Goal: Task Accomplishment & Management: Manage account settings

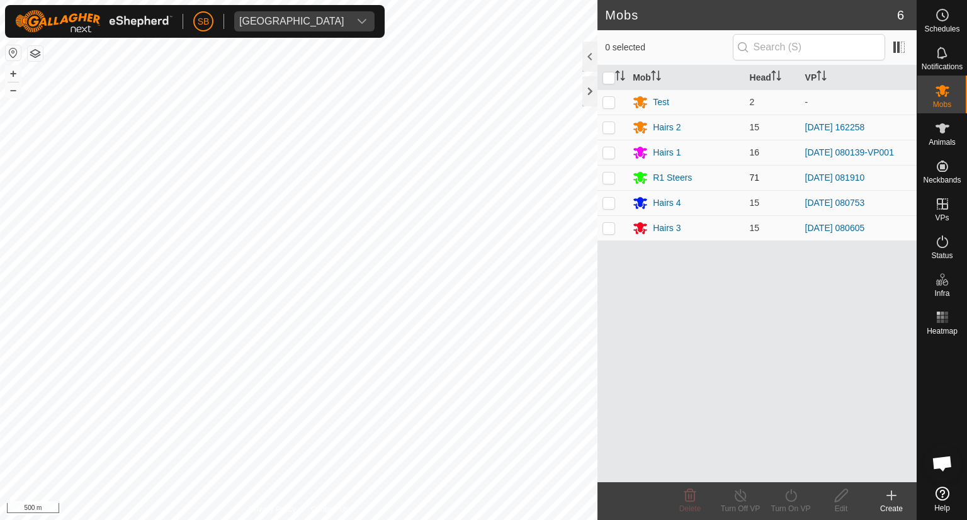
click at [609, 177] on p-checkbox at bounding box center [609, 178] width 13 height 10
click at [786, 302] on div "Mob Head VP Test 2 - Hairs 2 15 2025-10-05 162258 Hairs 1 16 2025-10-07 080139-…" at bounding box center [756, 273] width 319 height 417
click at [628, 291] on div "Mob Head VP Test 2 - Hairs 2 15 2025-10-05 162258 Hairs 1 16 2025-10-07 080139-…" at bounding box center [756, 273] width 319 height 417
click at [613, 182] on td at bounding box center [612, 177] width 30 height 25
checkbox input "false"
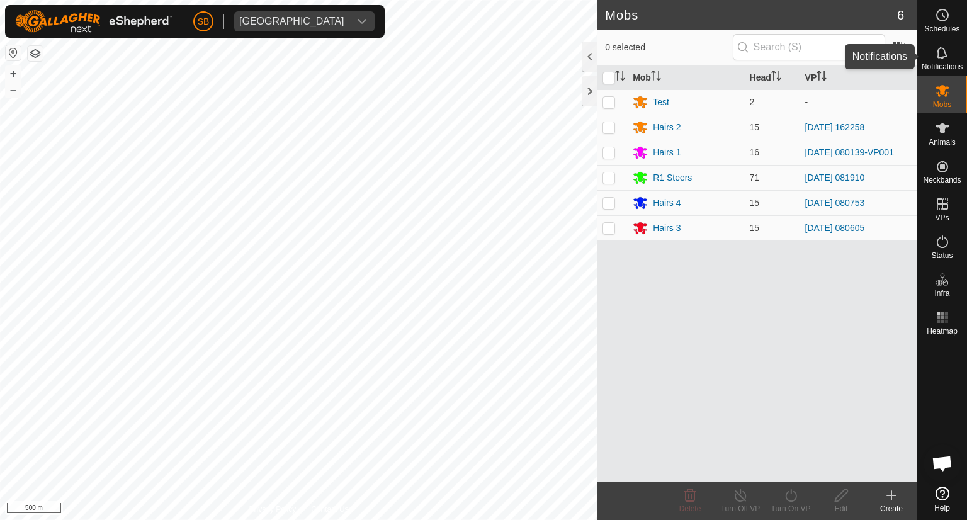
click at [937, 54] on icon at bounding box center [942, 52] width 15 height 15
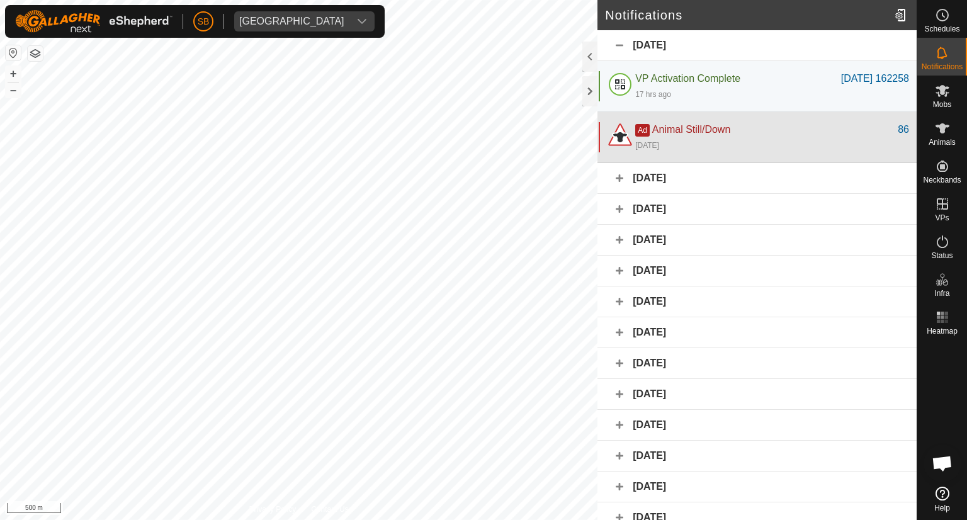
click at [674, 137] on div "[DATE]" at bounding box center [772, 144] width 274 height 15
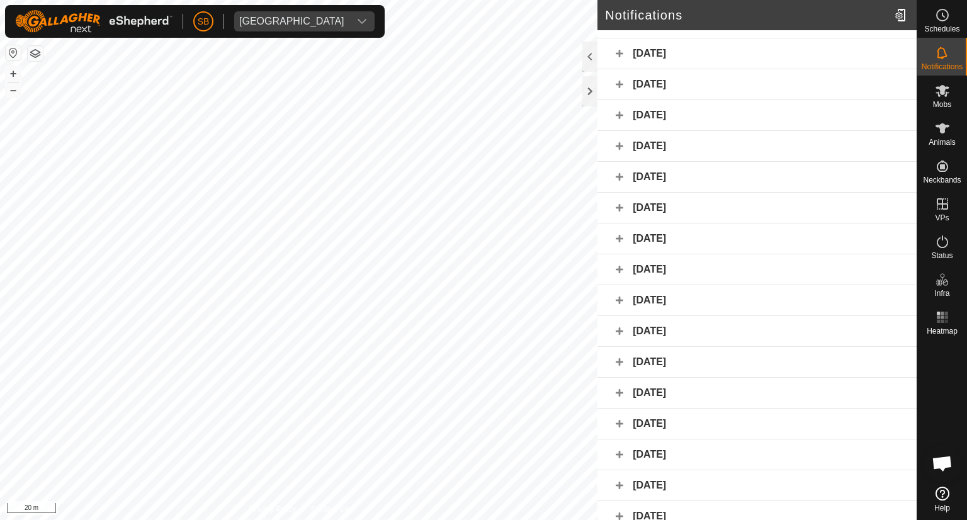
scroll to position [410, 0]
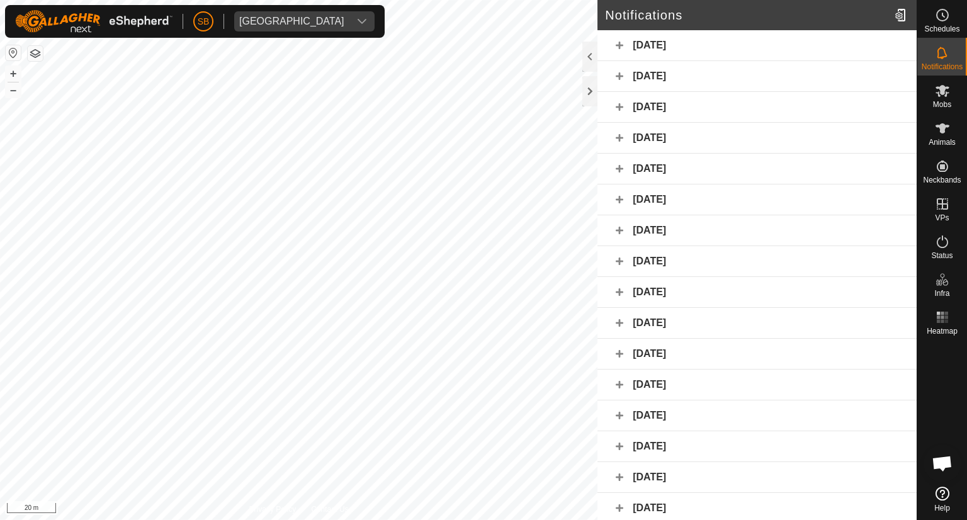
click at [620, 504] on div "[DATE]" at bounding box center [756, 508] width 319 height 31
click at [619, 474] on div "[DATE]" at bounding box center [756, 477] width 319 height 31
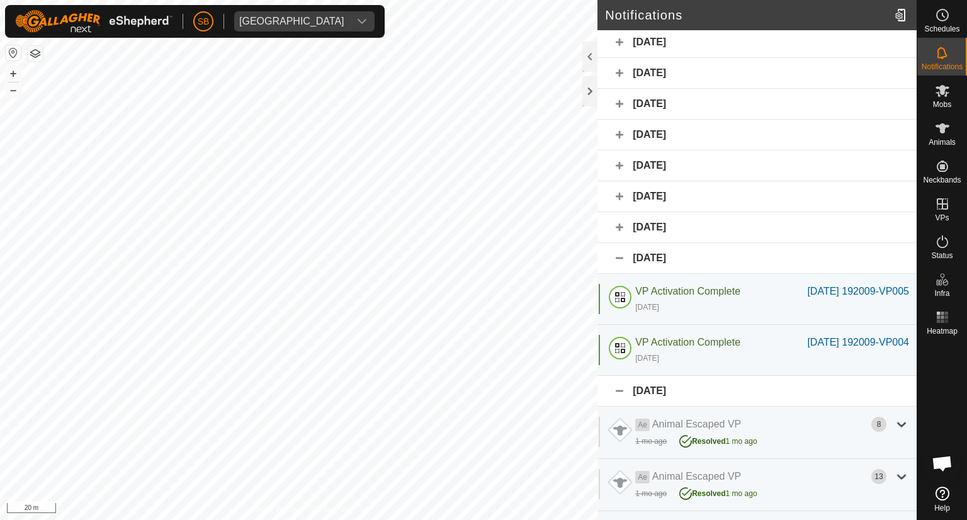
scroll to position [630, 0]
click at [632, 230] on div "[DATE]" at bounding box center [756, 227] width 319 height 31
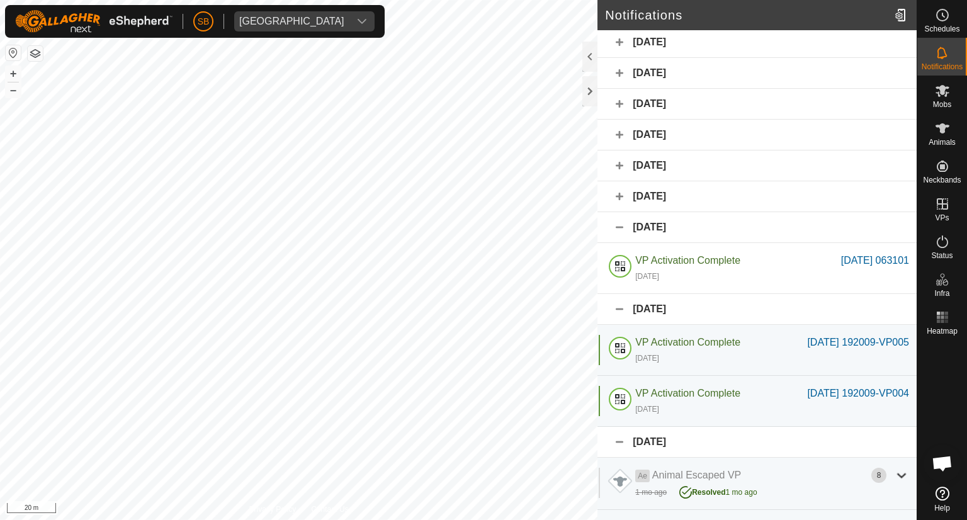
click at [623, 190] on div "[DATE]" at bounding box center [756, 196] width 319 height 31
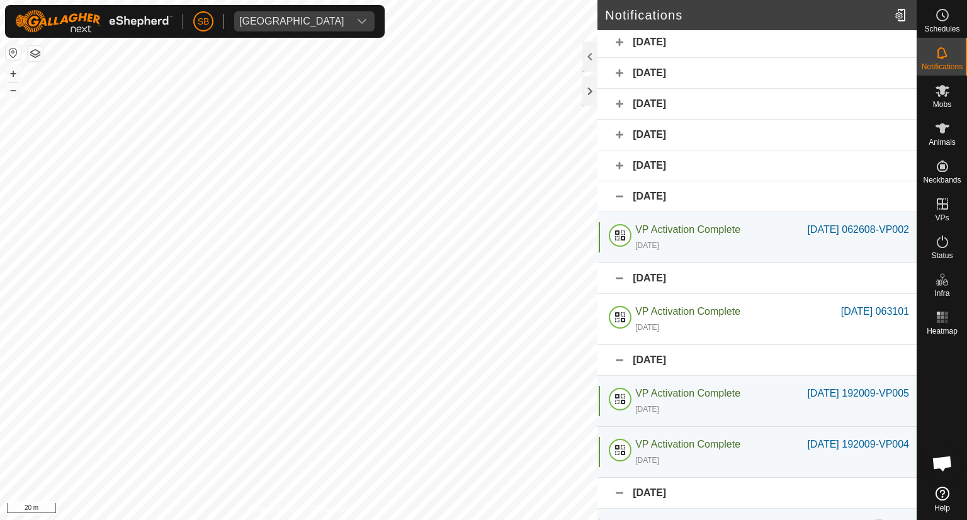
click at [616, 162] on div "[DATE]" at bounding box center [756, 165] width 319 height 31
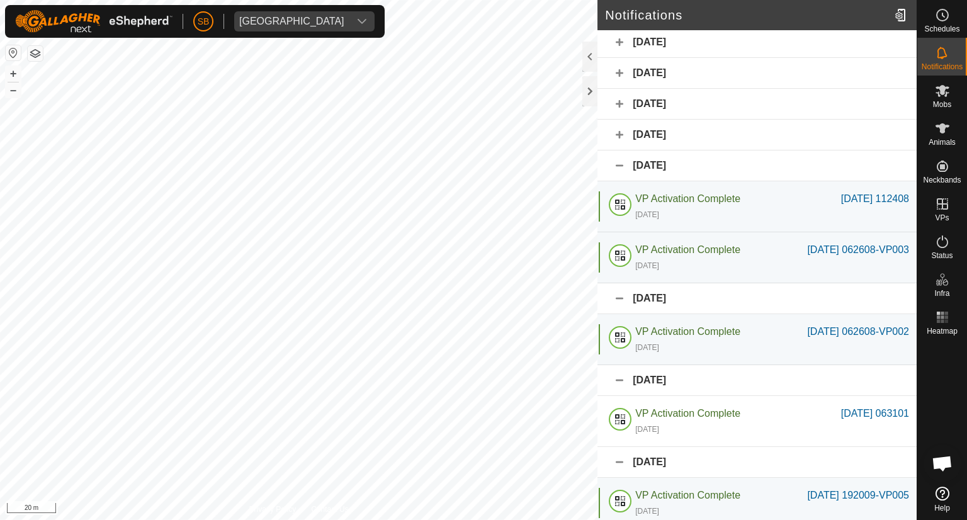
scroll to position [582, 0]
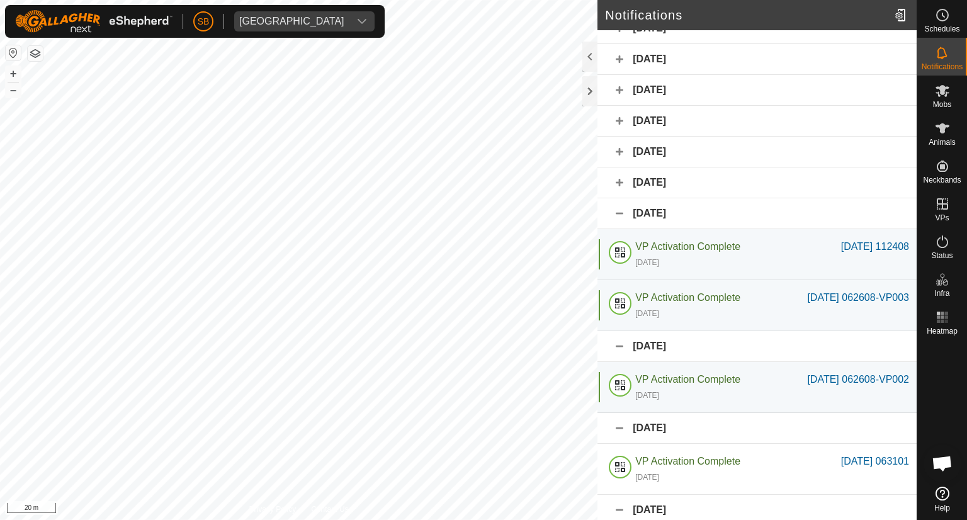
click at [617, 183] on div "[DATE]" at bounding box center [756, 182] width 319 height 31
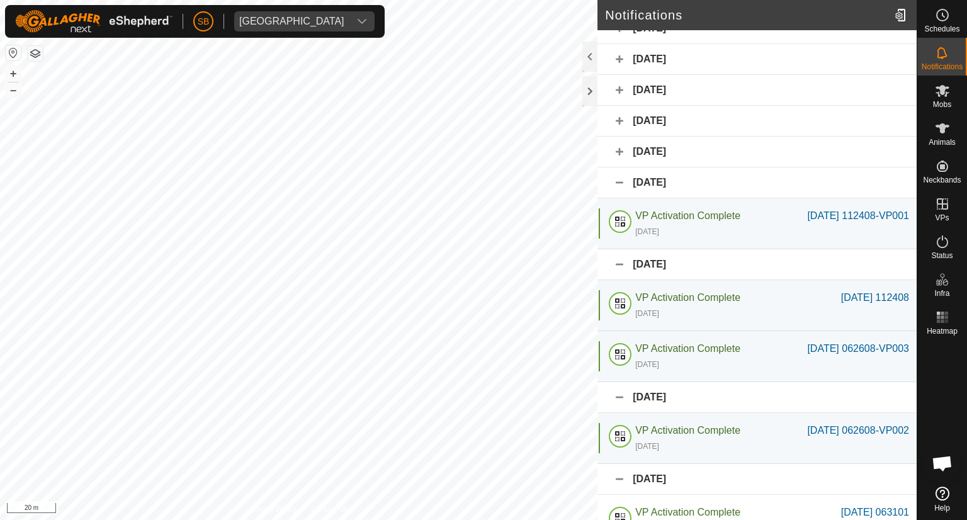
click at [621, 155] on div "[DATE]" at bounding box center [756, 152] width 319 height 31
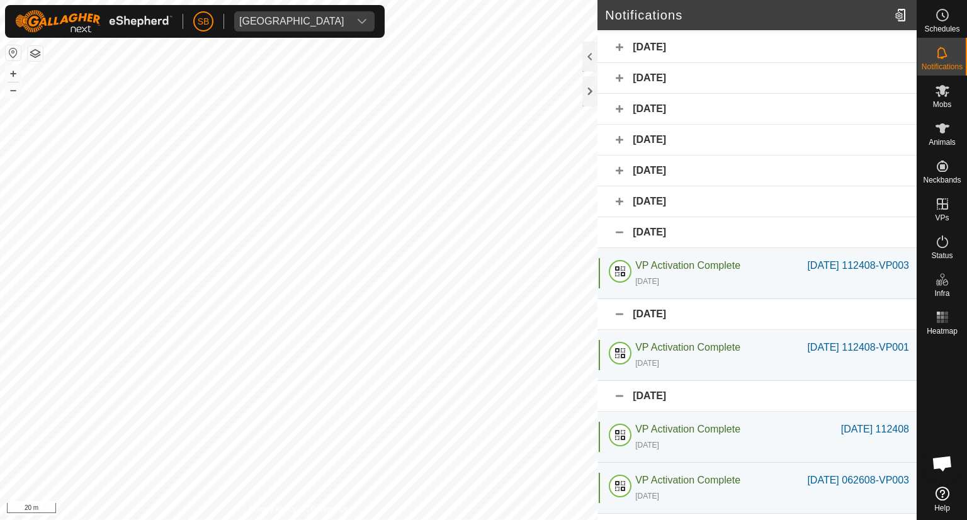
scroll to position [497, 0]
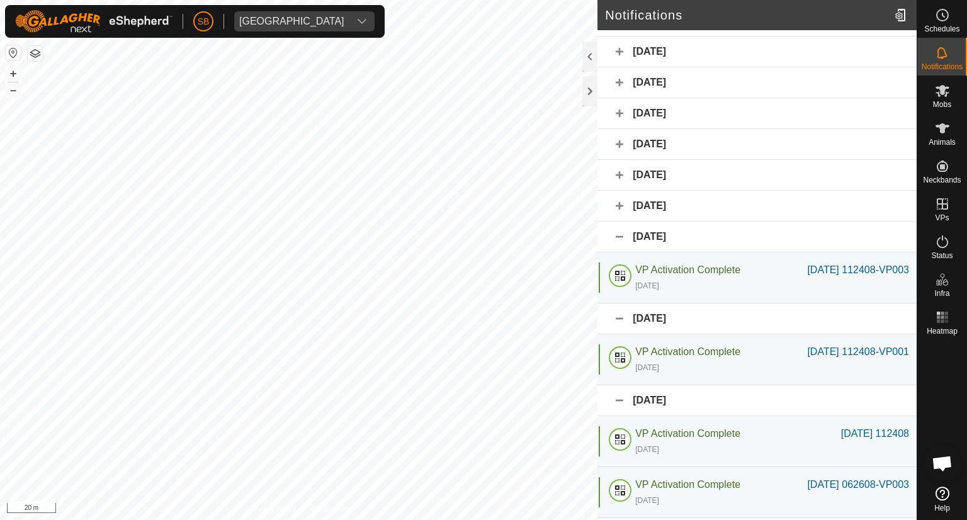
click at [620, 202] on div "[DATE]" at bounding box center [756, 206] width 319 height 31
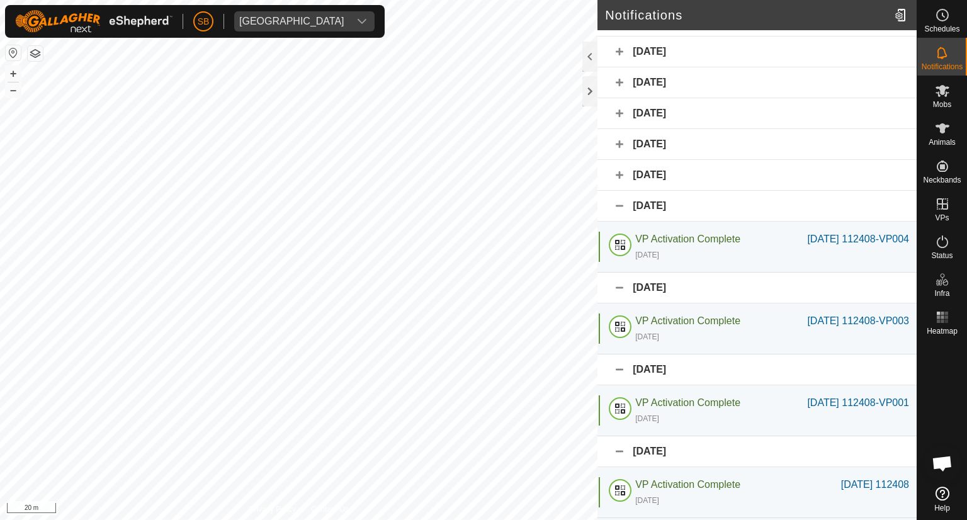
click at [618, 172] on div "[DATE]" at bounding box center [756, 175] width 319 height 31
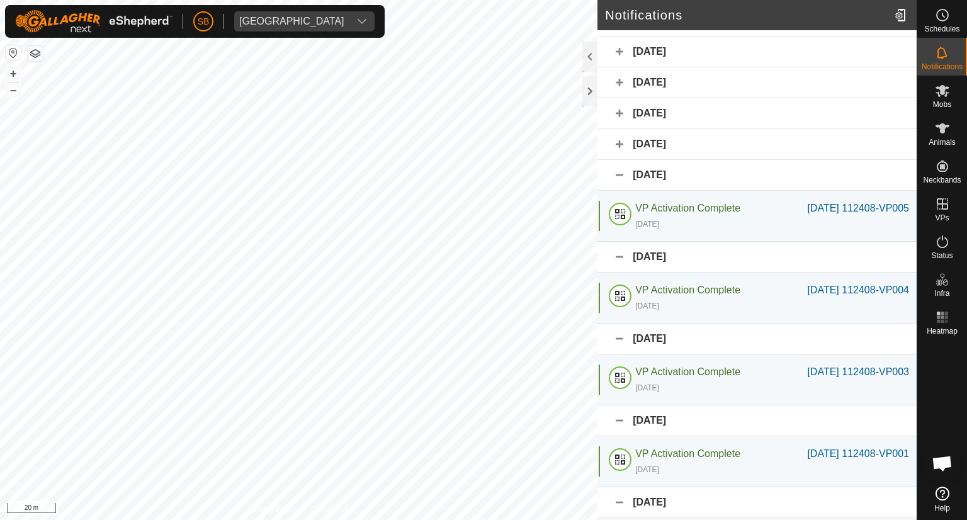
click at [618, 132] on div "[DATE]" at bounding box center [756, 144] width 319 height 31
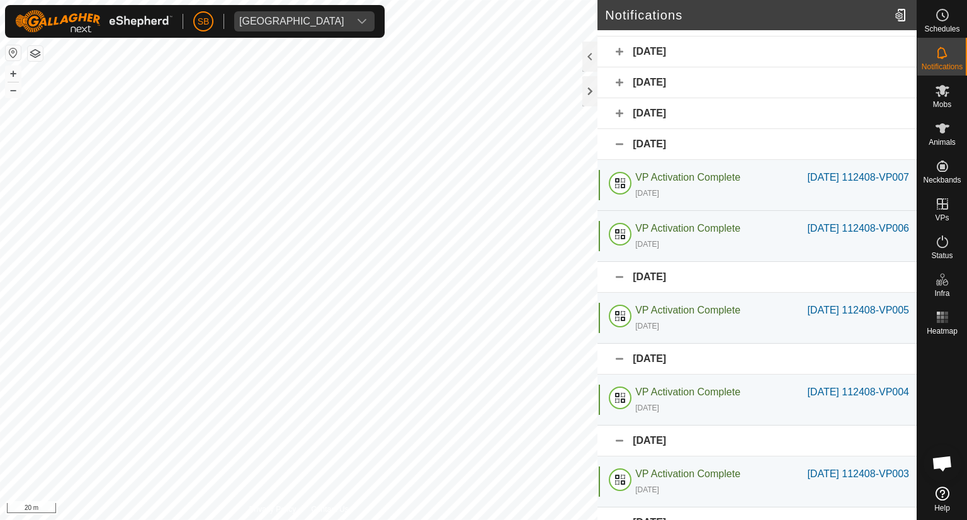
click at [618, 119] on div "[DATE]" at bounding box center [756, 113] width 319 height 31
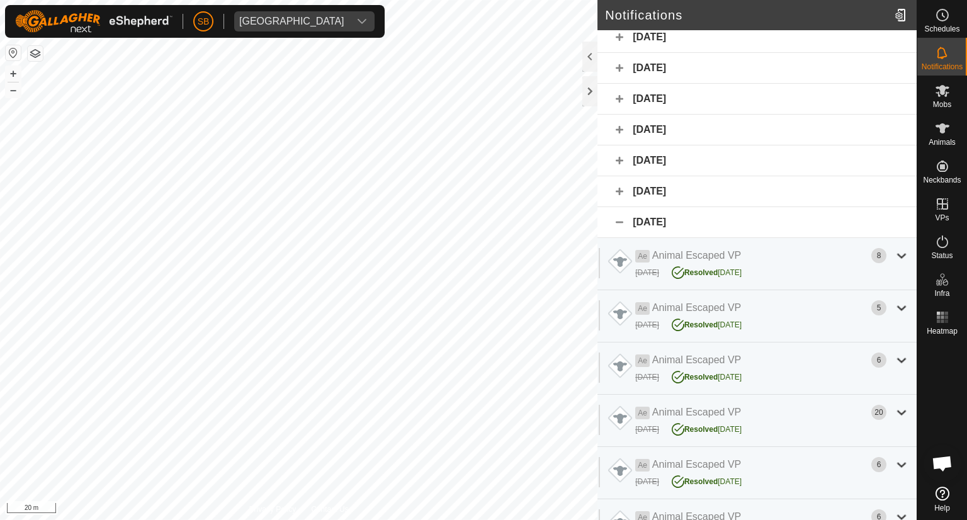
scroll to position [388, 0]
click at [618, 186] on div "[DATE]" at bounding box center [756, 191] width 319 height 31
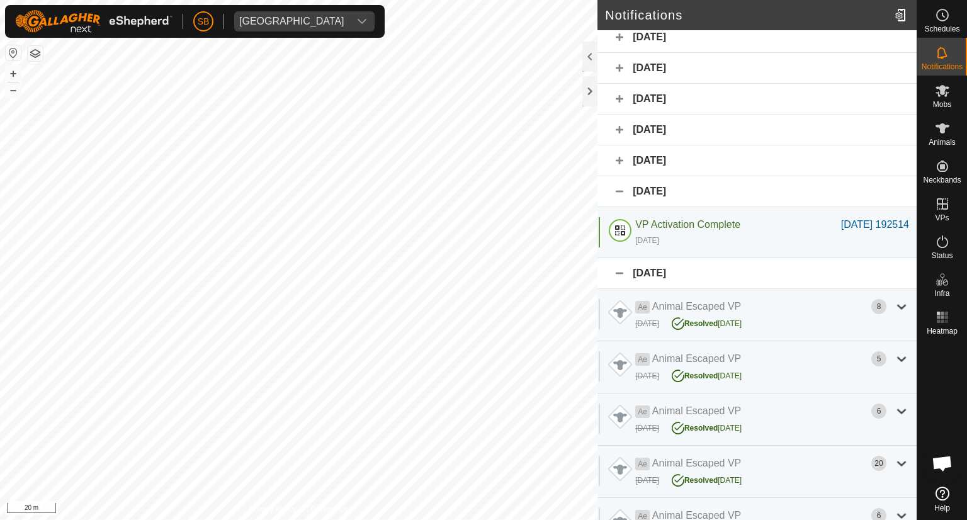
click at [623, 154] on div "[DATE]" at bounding box center [756, 160] width 319 height 31
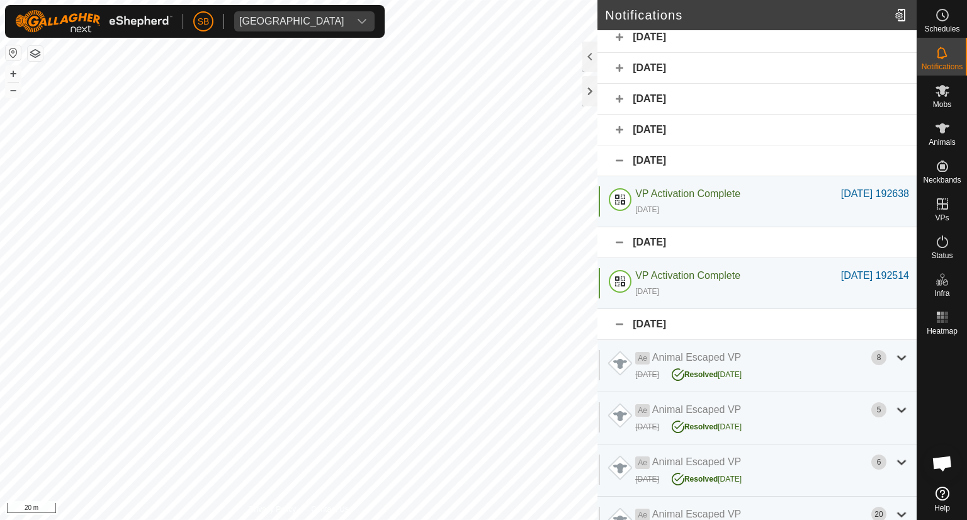
click at [620, 129] on div "[DATE]" at bounding box center [756, 130] width 319 height 31
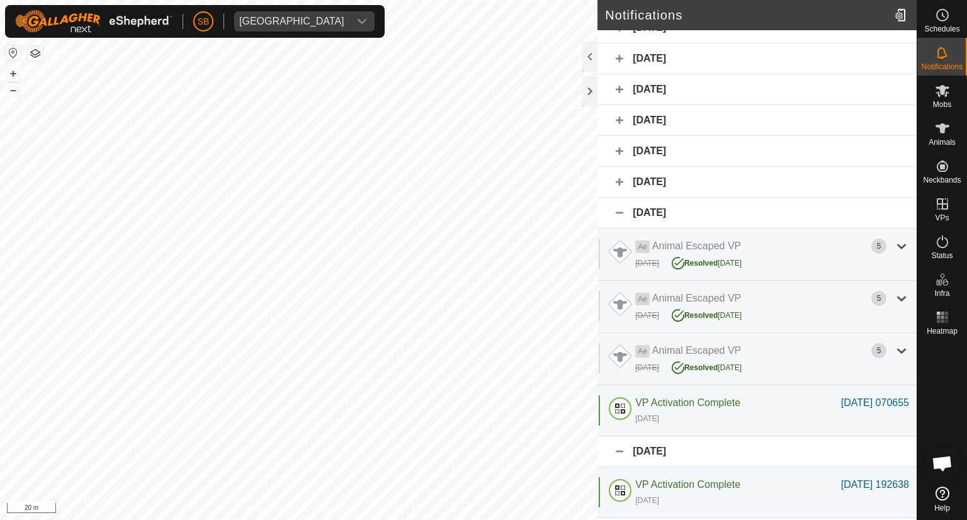
scroll to position [305, 0]
click at [614, 178] on div "[DATE]" at bounding box center [756, 182] width 319 height 31
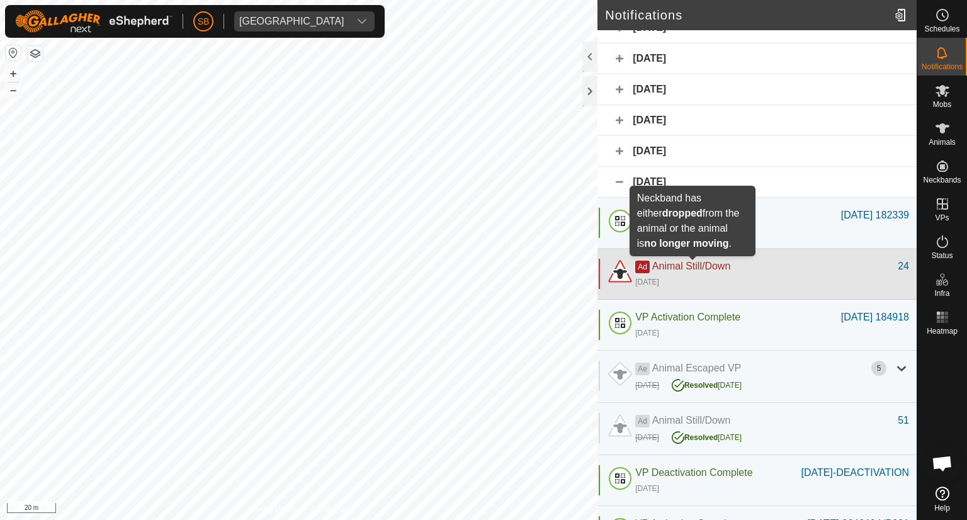
click at [709, 268] on span "Animal Still/Down" at bounding box center [691, 266] width 78 height 11
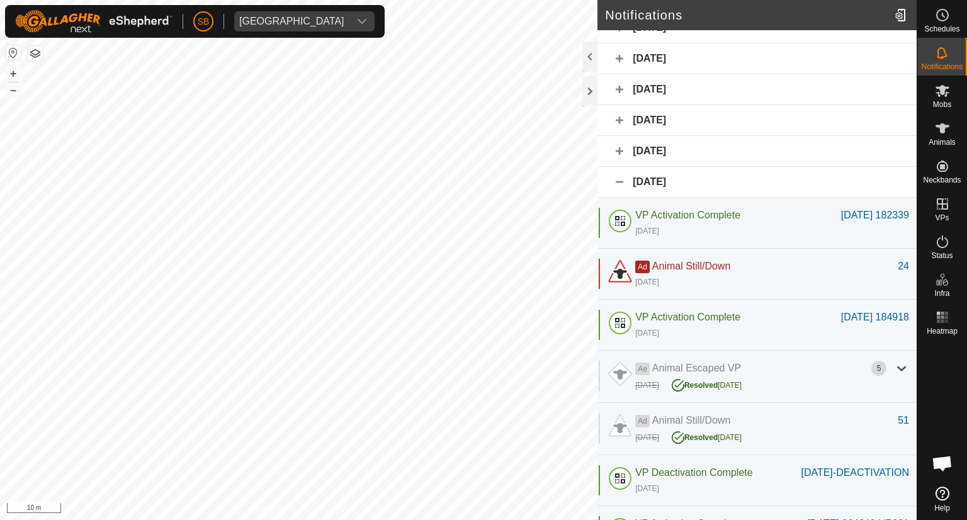
click at [616, 149] on div "[DATE]" at bounding box center [756, 151] width 319 height 31
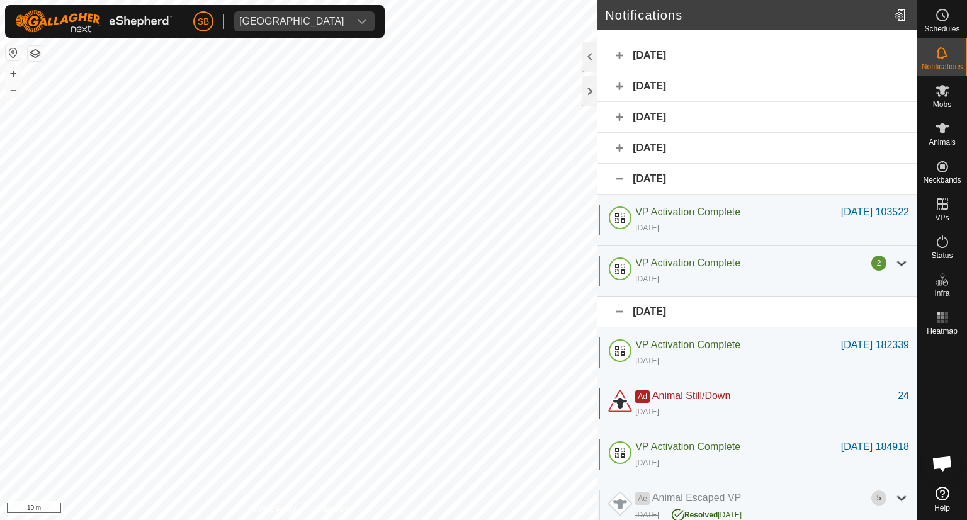
scroll to position [274, 0]
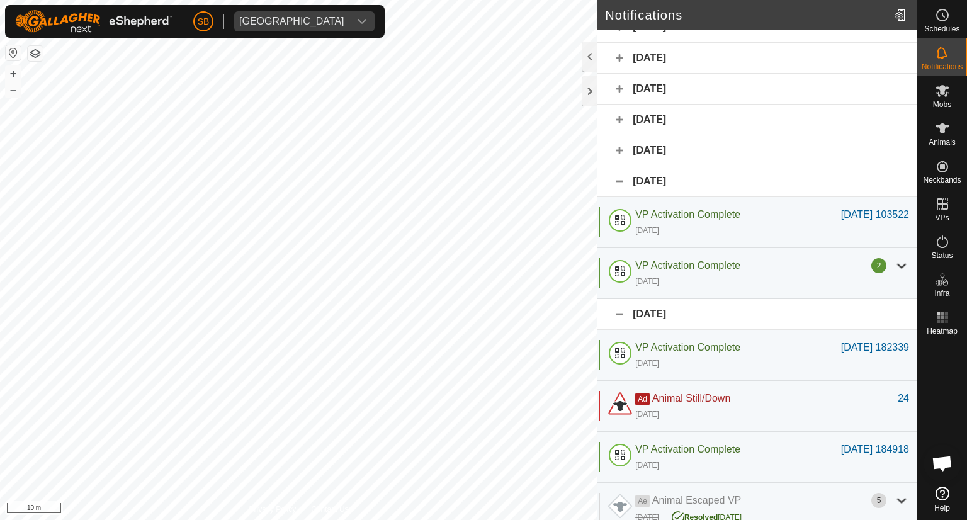
click at [616, 147] on div "[DATE]" at bounding box center [756, 150] width 319 height 31
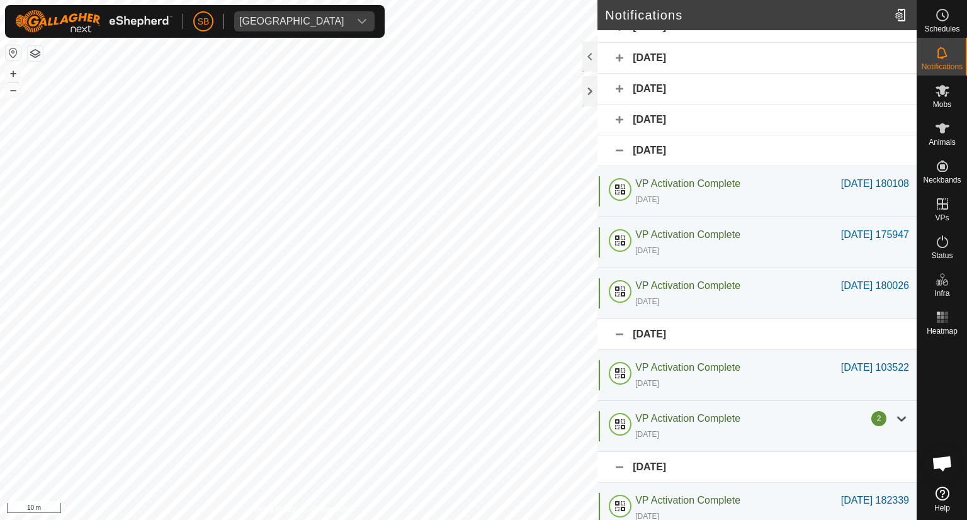
click at [620, 123] on div "[DATE]" at bounding box center [756, 120] width 319 height 31
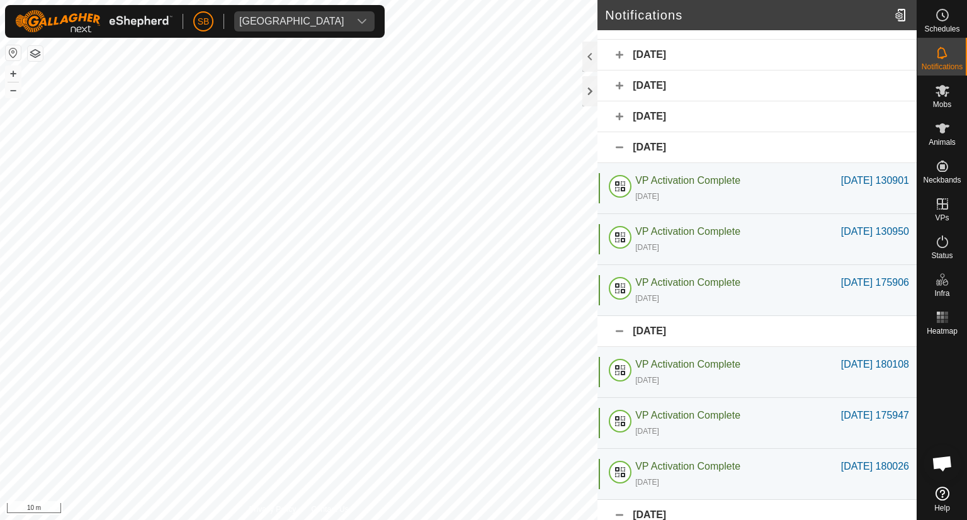
scroll to position [242, 0]
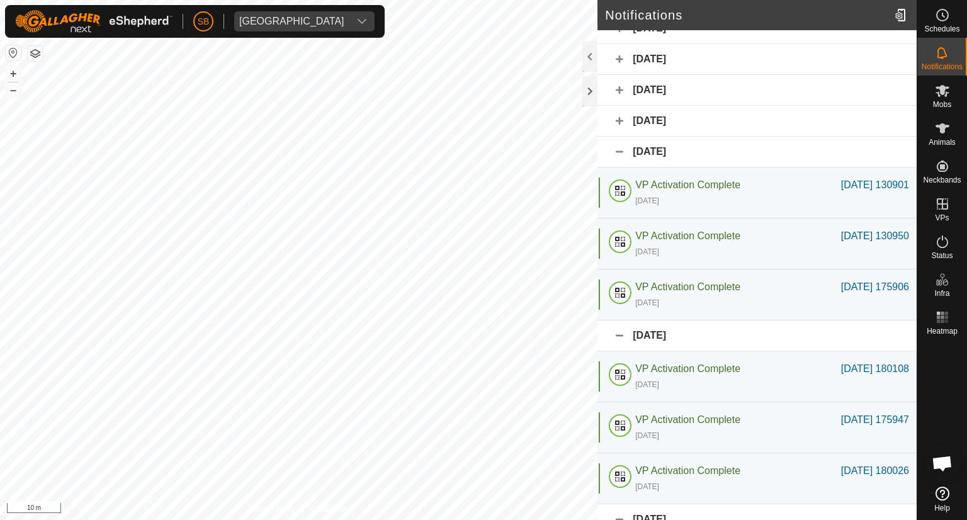
click at [618, 116] on div "[DATE]" at bounding box center [756, 121] width 319 height 31
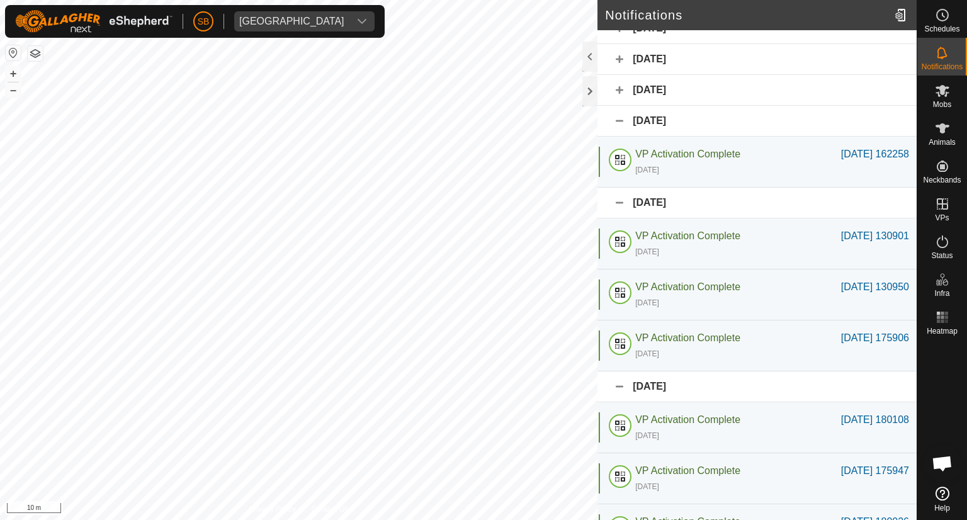
click at [620, 83] on div "[DATE]" at bounding box center [756, 90] width 319 height 31
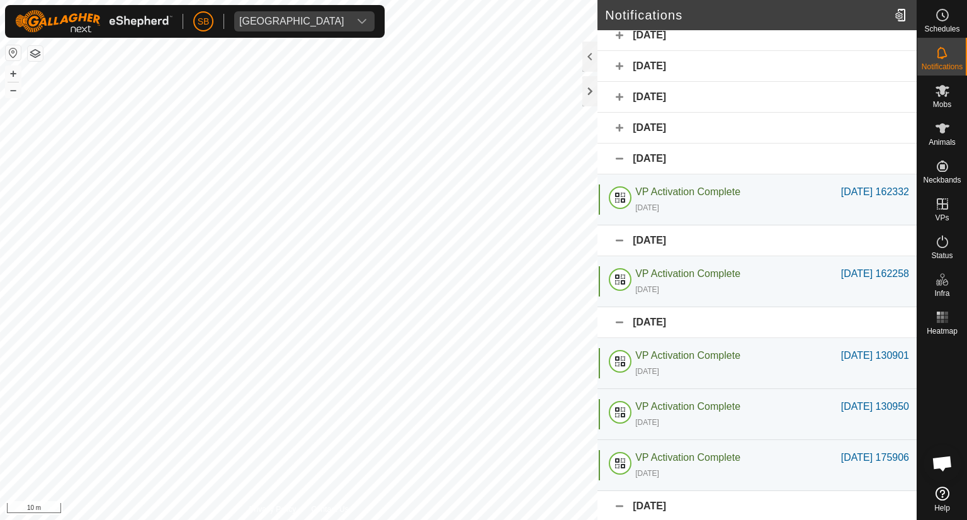
scroll to position [169, 0]
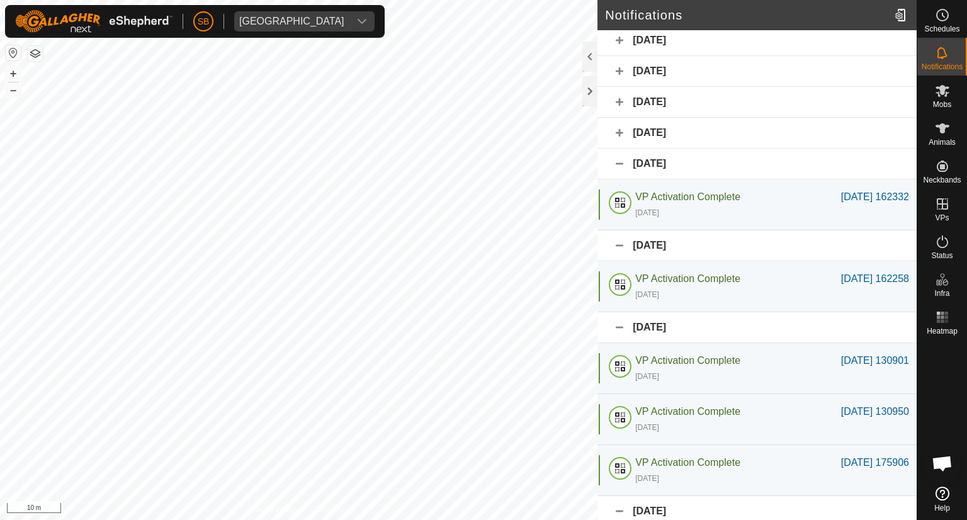
click at [616, 128] on div "[DATE]" at bounding box center [756, 133] width 319 height 31
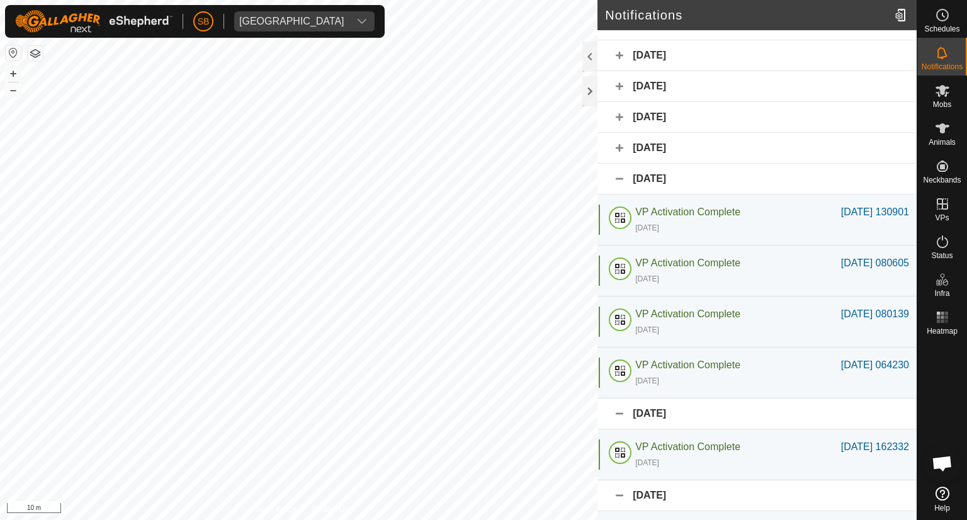
scroll to position [121, 0]
click at [618, 144] on div "[DATE]" at bounding box center [756, 150] width 319 height 31
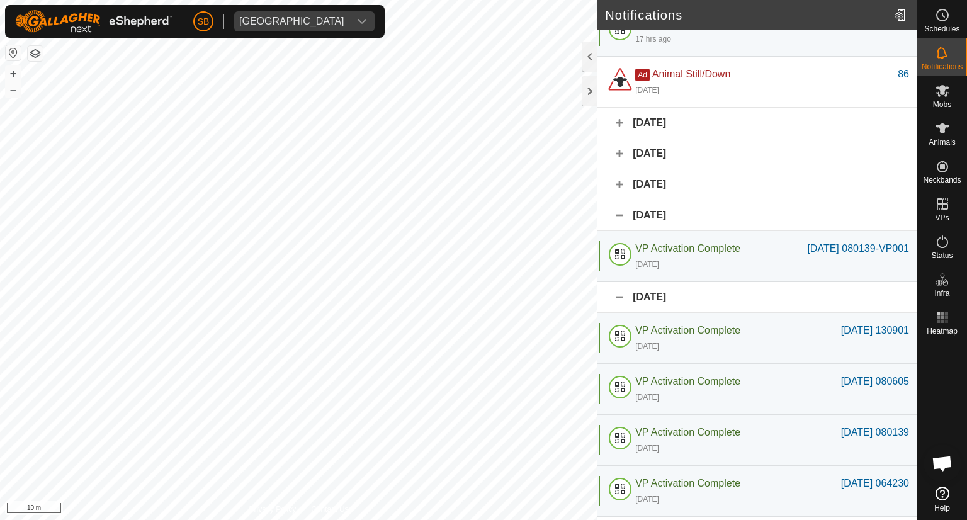
scroll to position [51, 0]
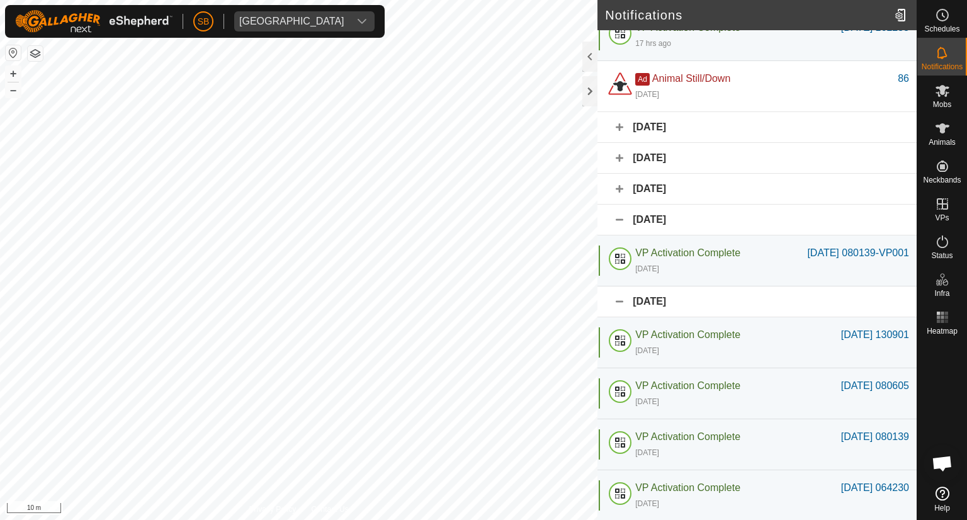
click at [616, 174] on div "[DATE]" at bounding box center [756, 189] width 319 height 31
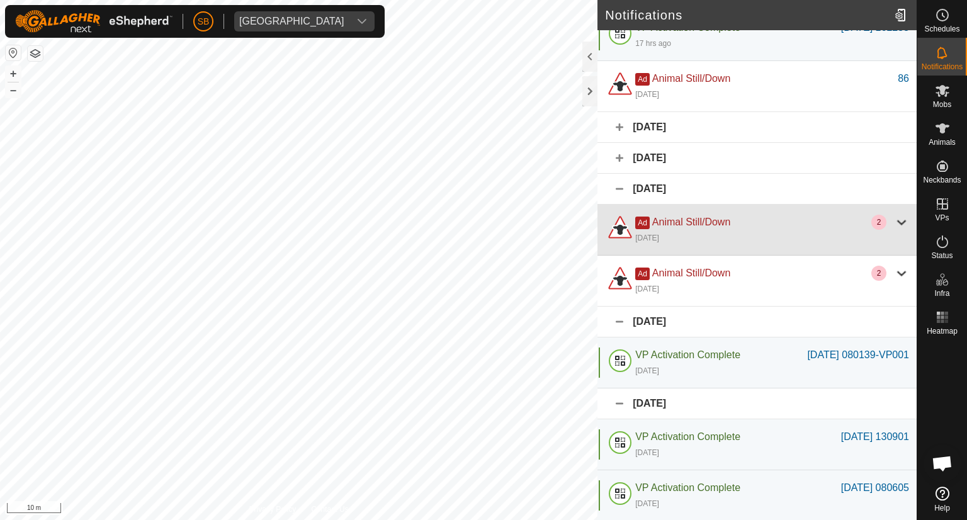
click at [679, 227] on div "Ad Animal Still/Down" at bounding box center [753, 222] width 236 height 15
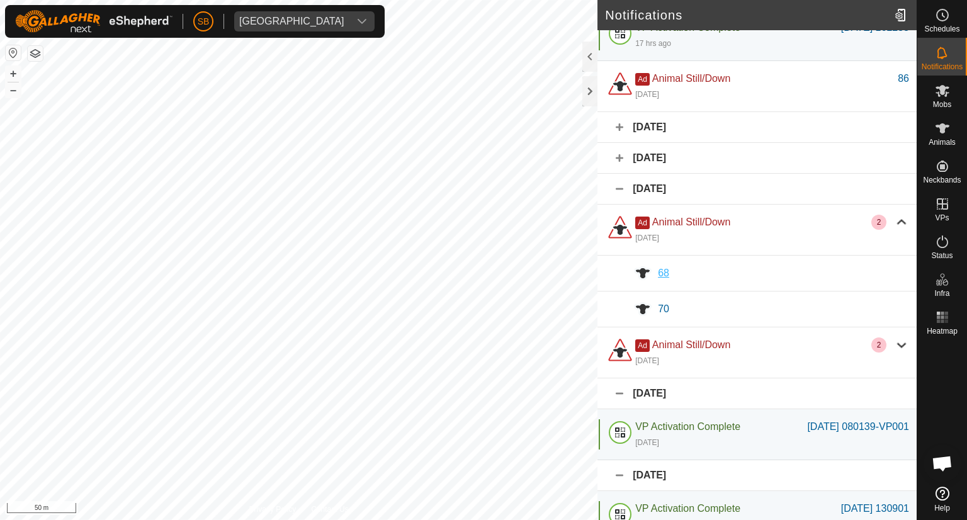
click at [676, 274] on div "68" at bounding box center [783, 273] width 251 height 15
click at [660, 306] on span "70" at bounding box center [663, 308] width 11 height 11
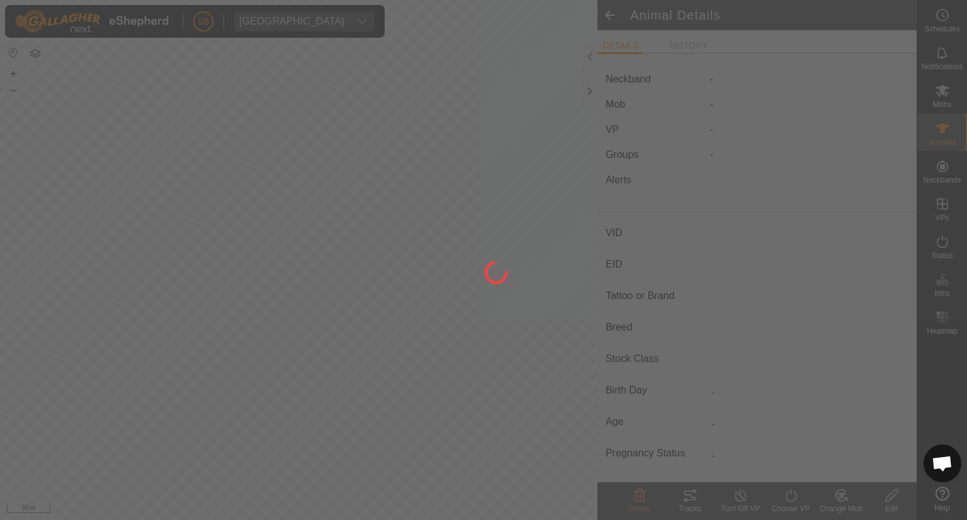
type input "70"
type input "-"
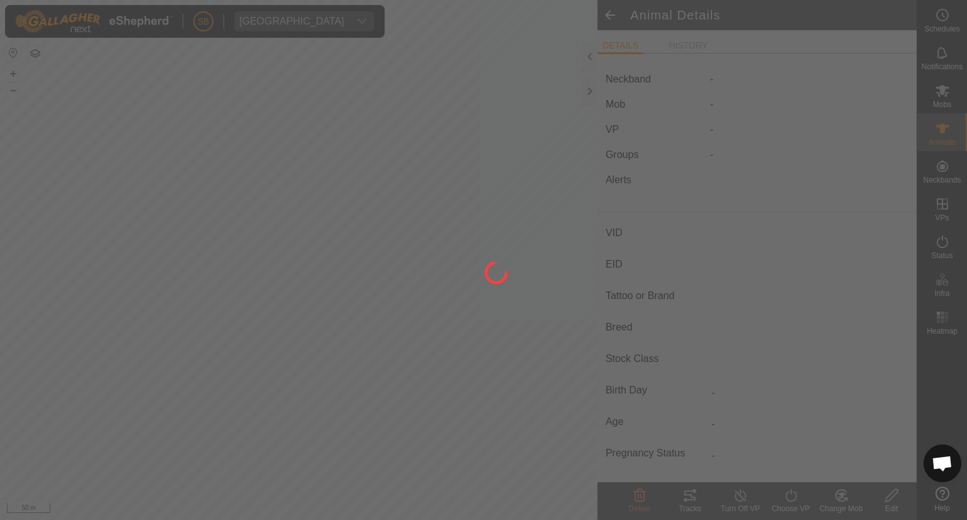
type input "-"
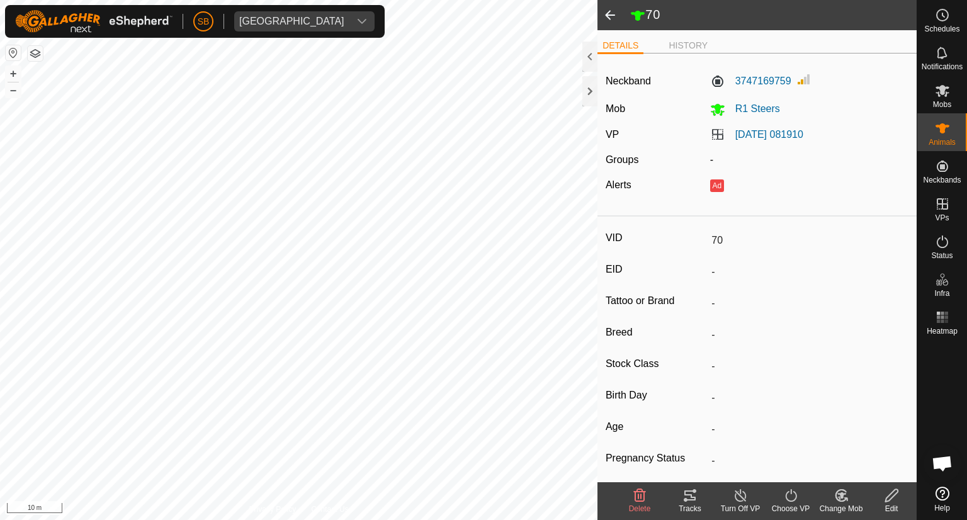
click at [606, 14] on span at bounding box center [609, 15] width 25 height 30
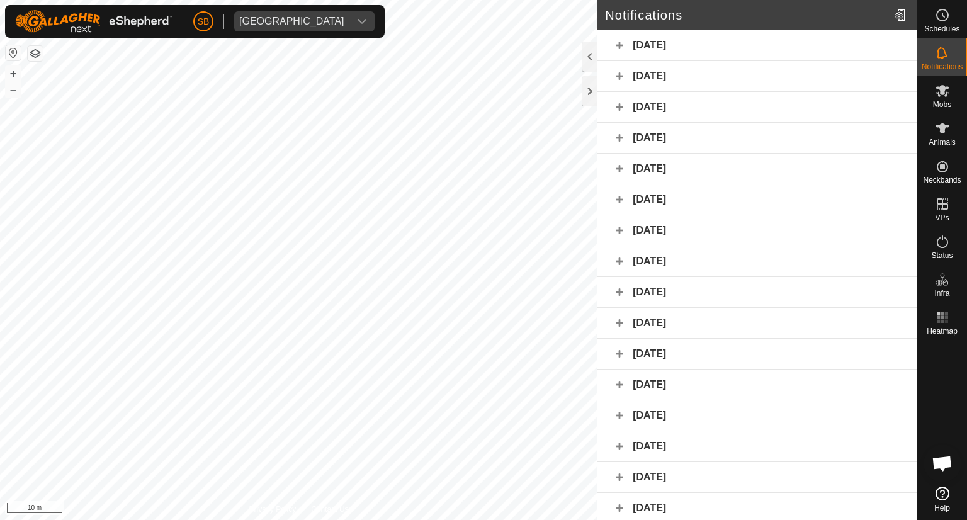
scroll to position [309, 0]
click at [949, 134] on es-animals-svg-icon at bounding box center [942, 128] width 23 height 20
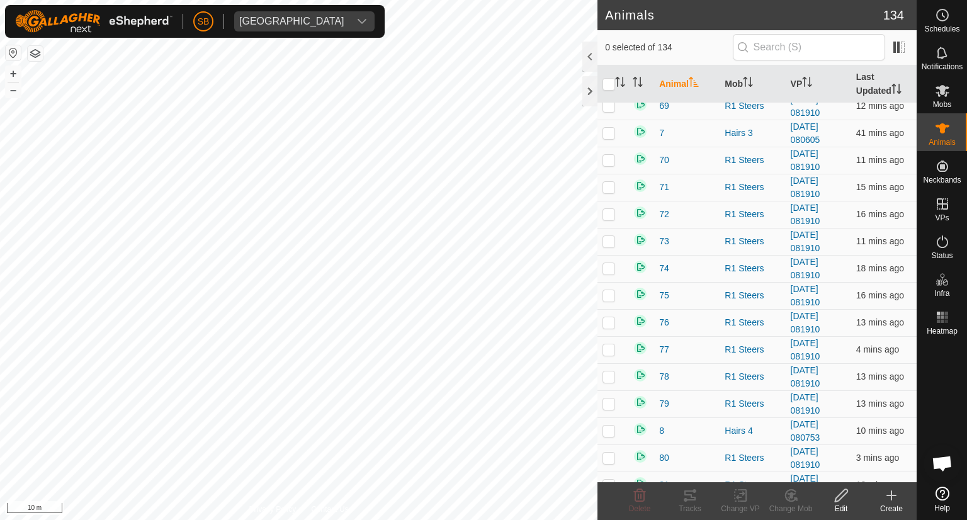
scroll to position [2878, 0]
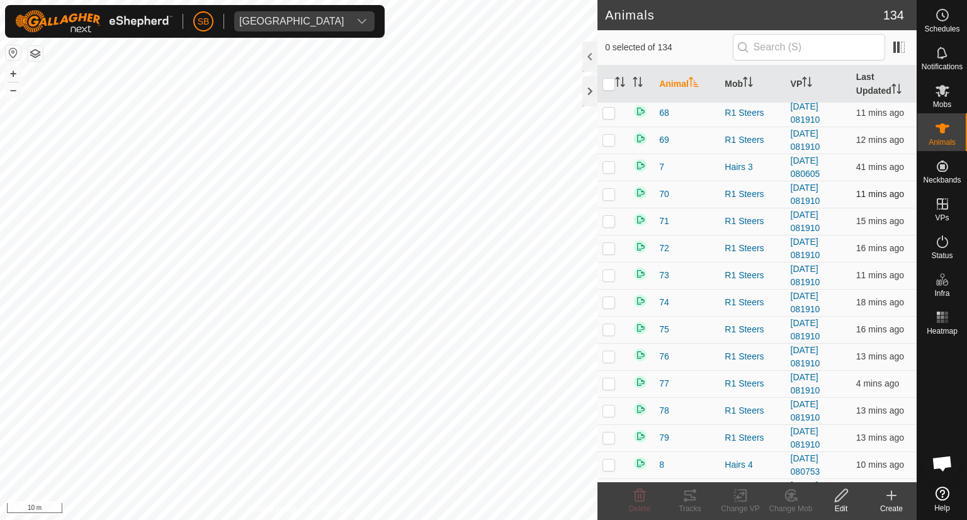
click at [604, 189] on p-checkbox at bounding box center [609, 194] width 13 height 10
checkbox input "true"
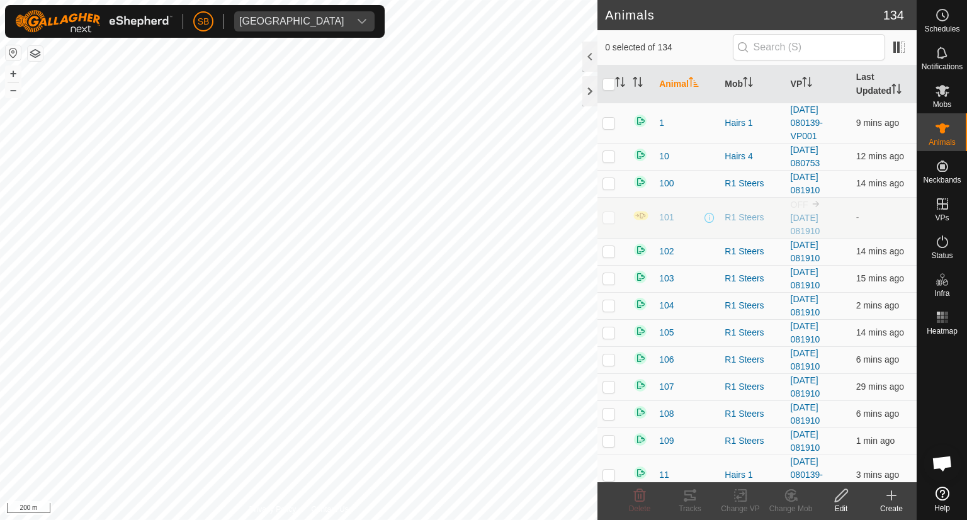
click at [37, 56] on button "button" at bounding box center [35, 53] width 15 height 15
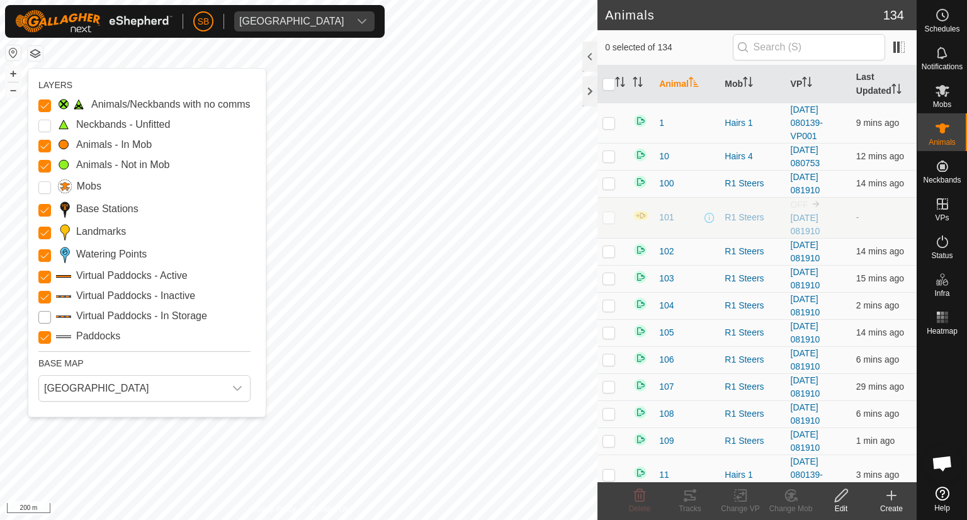
click at [43, 315] on Storage "Virtual Paddocks - In Storage" at bounding box center [44, 317] width 13 height 13
click at [45, 128] on Unfitted "Neckbands - Unfitted" at bounding box center [44, 126] width 13 height 13
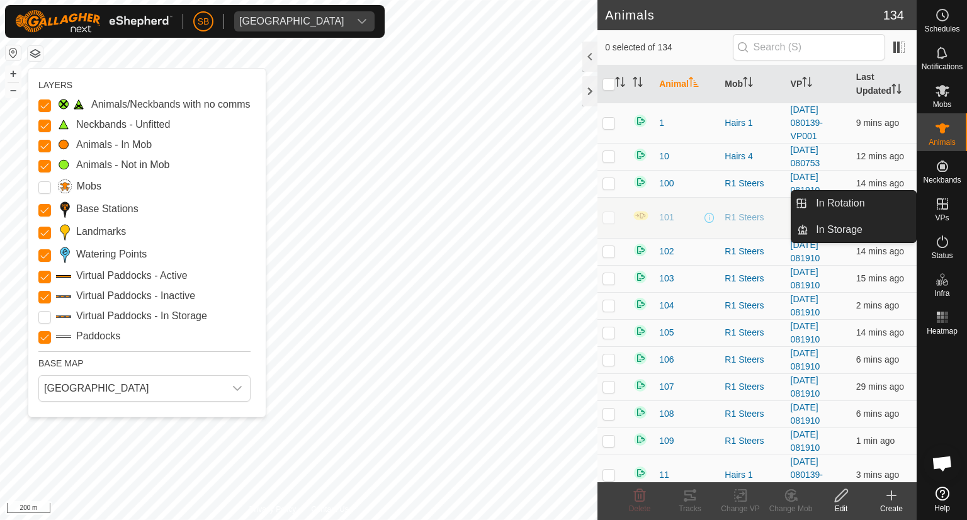
click at [942, 215] on span "VPs" at bounding box center [942, 218] width 14 height 8
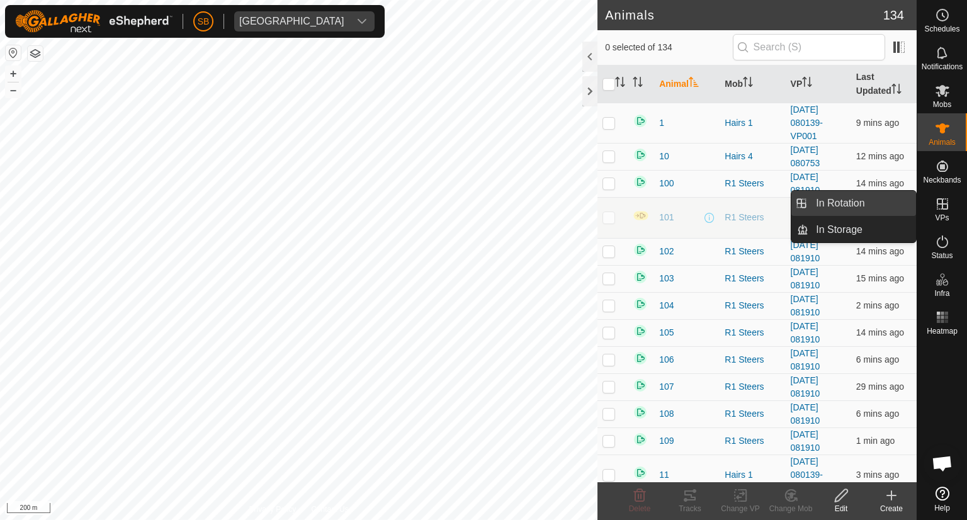
click at [862, 202] on link "In Rotation" at bounding box center [862, 203] width 108 height 25
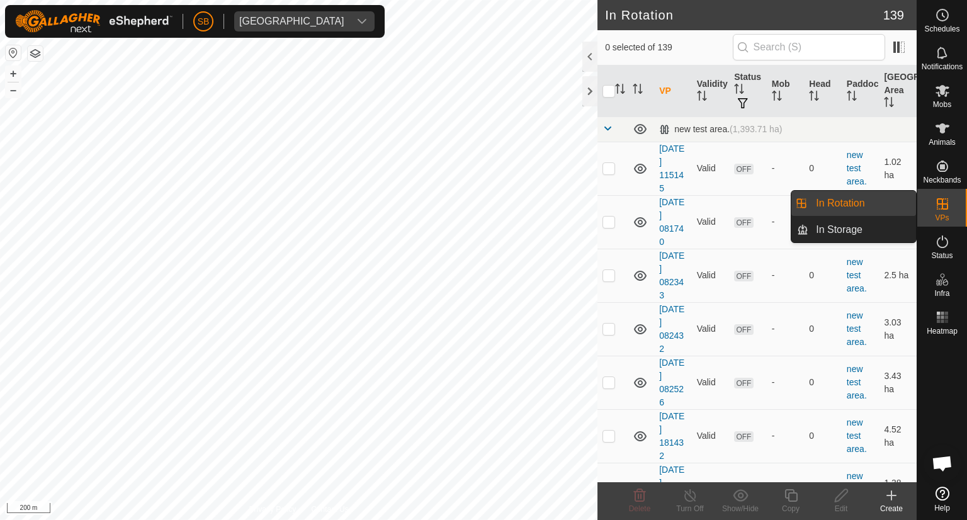
click at [842, 204] on link "In Rotation" at bounding box center [862, 203] width 108 height 25
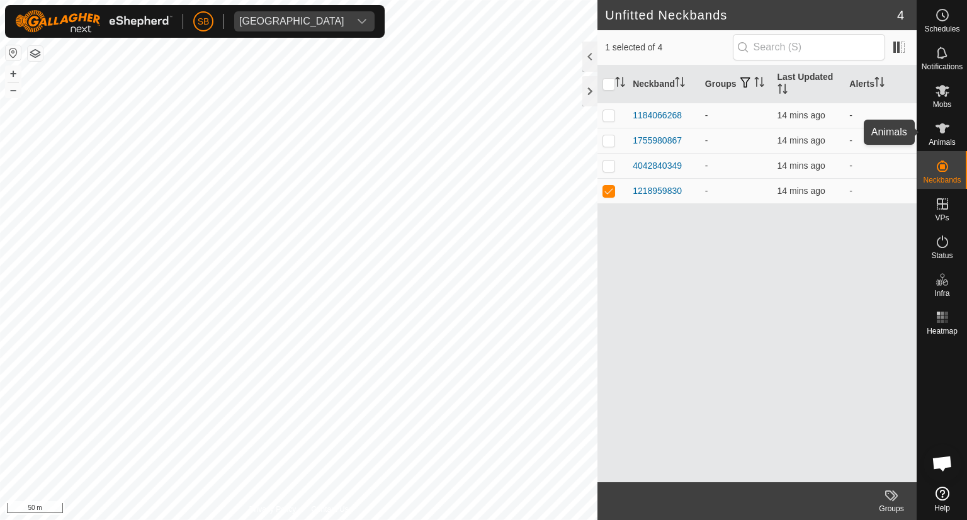
click at [944, 127] on icon at bounding box center [943, 128] width 14 height 10
click at [950, 132] on es-animals-svg-icon at bounding box center [942, 128] width 23 height 20
click at [607, 142] on p-checkbox at bounding box center [609, 140] width 13 height 10
checkbox input "true"
click at [607, 159] on td at bounding box center [612, 165] width 30 height 25
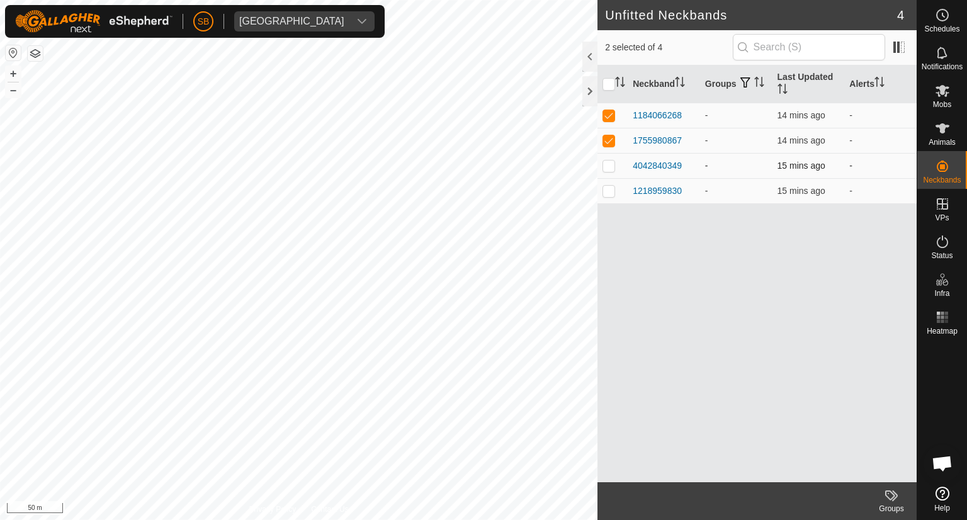
checkbox input "true"
click at [611, 186] on p-checkbox at bounding box center [609, 191] width 13 height 10
checkbox input "true"
click at [897, 499] on icon at bounding box center [891, 495] width 15 height 15
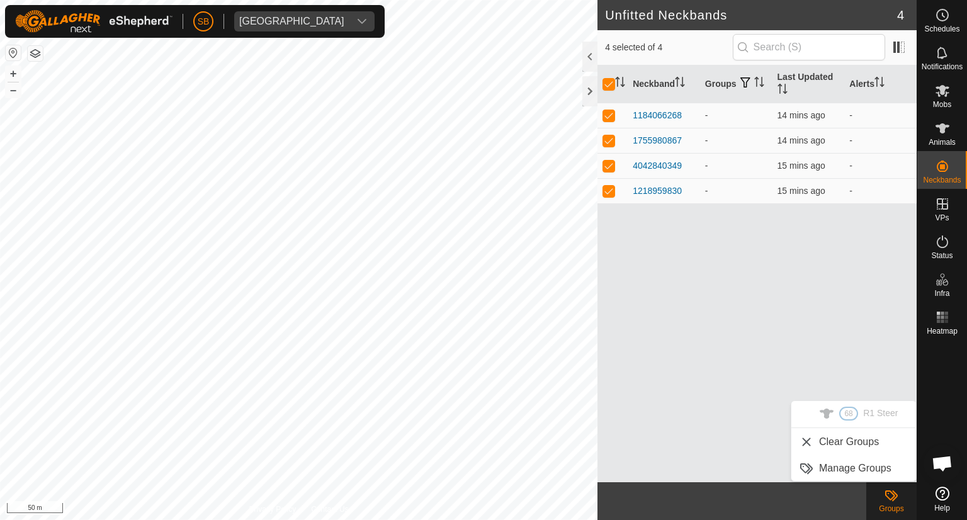
click at [720, 287] on div "Neckband Groups Last Updated Alerts 1184066268 - 14 mins ago - 1755980867 - 14 …" at bounding box center [756, 273] width 319 height 417
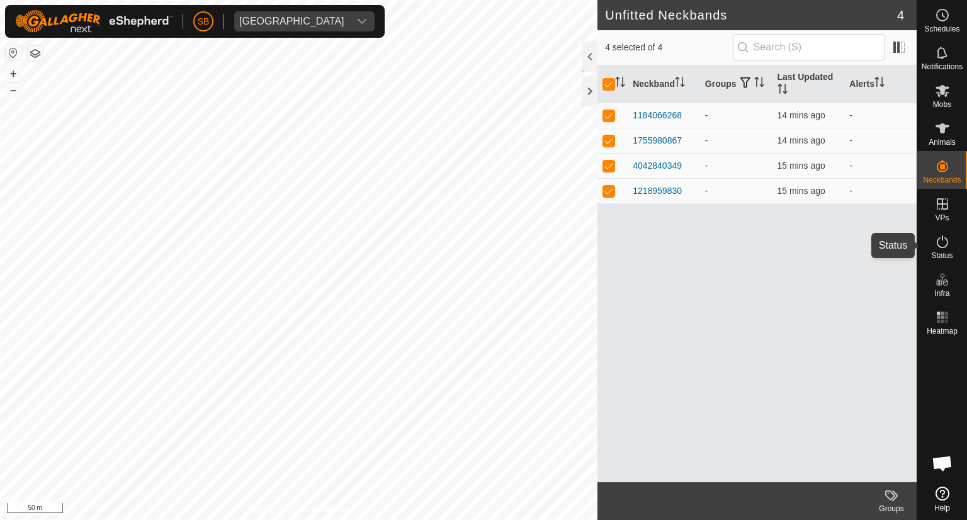
drag, startPoint x: 947, startPoint y: 241, endPoint x: 944, endPoint y: 154, distance: 86.9
click at [947, 241] on icon at bounding box center [942, 241] width 11 height 13
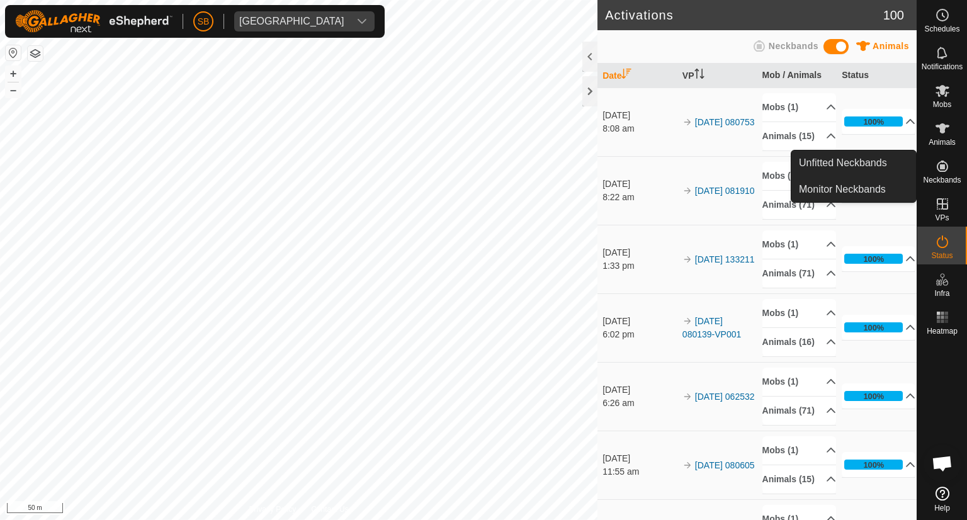
click at [943, 162] on icon at bounding box center [942, 166] width 15 height 15
click at [866, 164] on link "Unfitted Neckbands" at bounding box center [853, 162] width 125 height 25
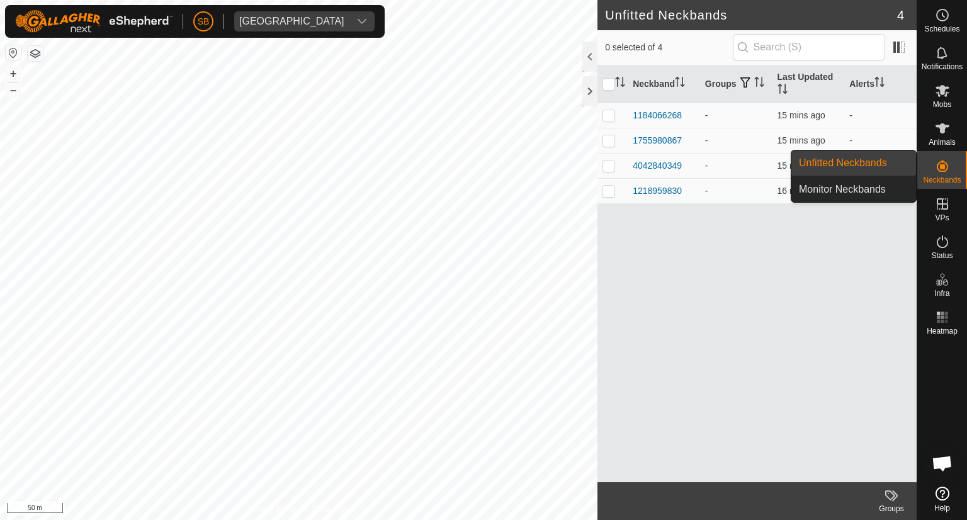
click at [856, 164] on link "Unfitted Neckbands" at bounding box center [853, 162] width 125 height 25
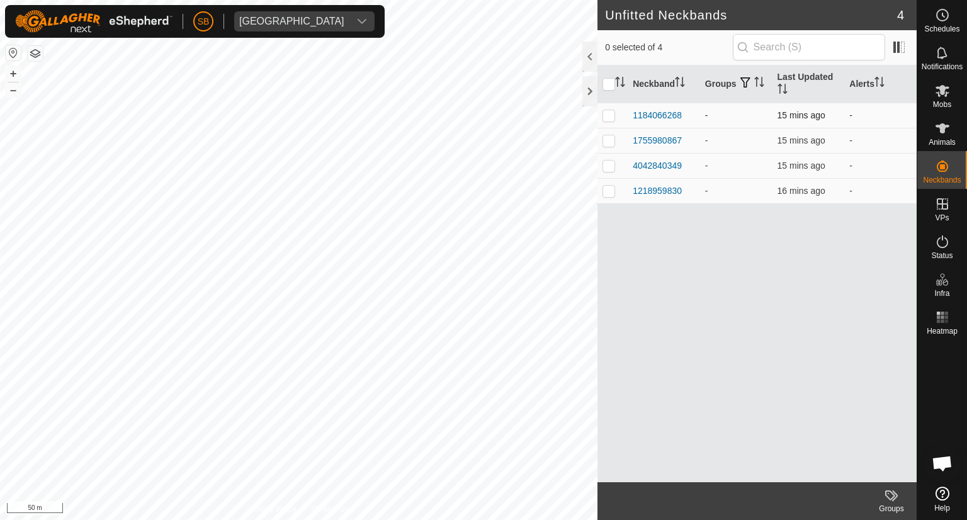
click at [606, 119] on p-checkbox at bounding box center [609, 115] width 13 height 10
checkbox input "true"
click at [608, 140] on p-checkbox at bounding box center [609, 140] width 13 height 10
checkbox input "true"
click at [611, 166] on p-checkbox at bounding box center [609, 166] width 13 height 10
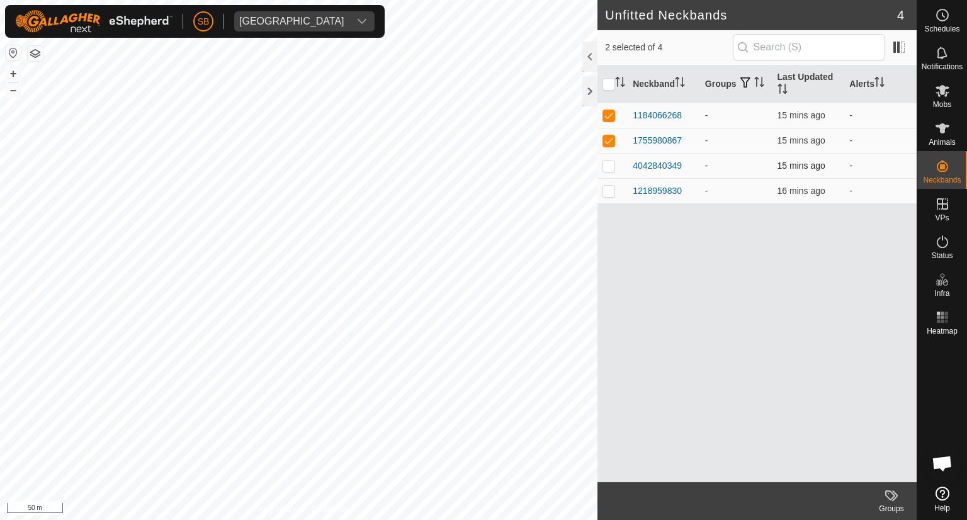
checkbox input "true"
click at [609, 190] on p-checkbox at bounding box center [609, 191] width 13 height 10
checkbox input "true"
click at [943, 127] on icon at bounding box center [943, 128] width 14 height 10
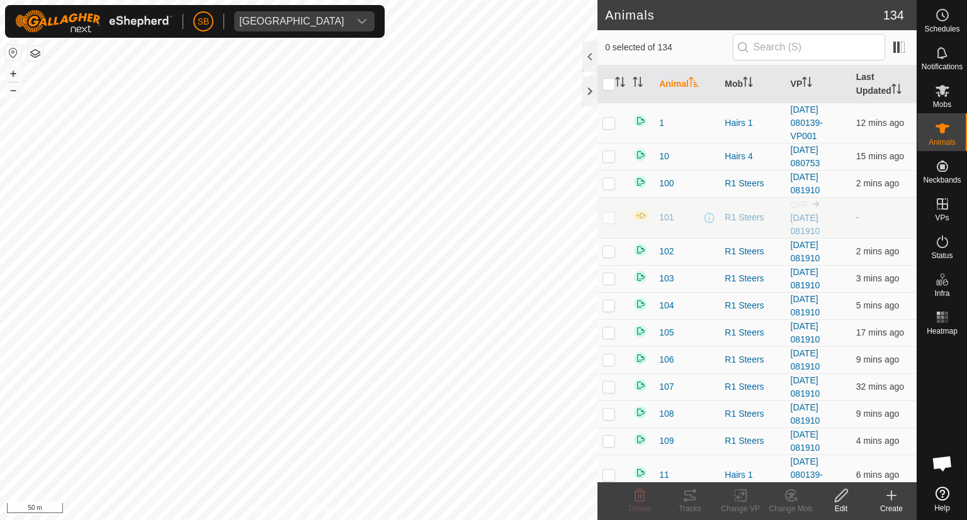
click at [612, 217] on p-checkbox at bounding box center [609, 217] width 13 height 10
click at [612, 215] on p-checkbox at bounding box center [609, 217] width 13 height 10
checkbox input "false"
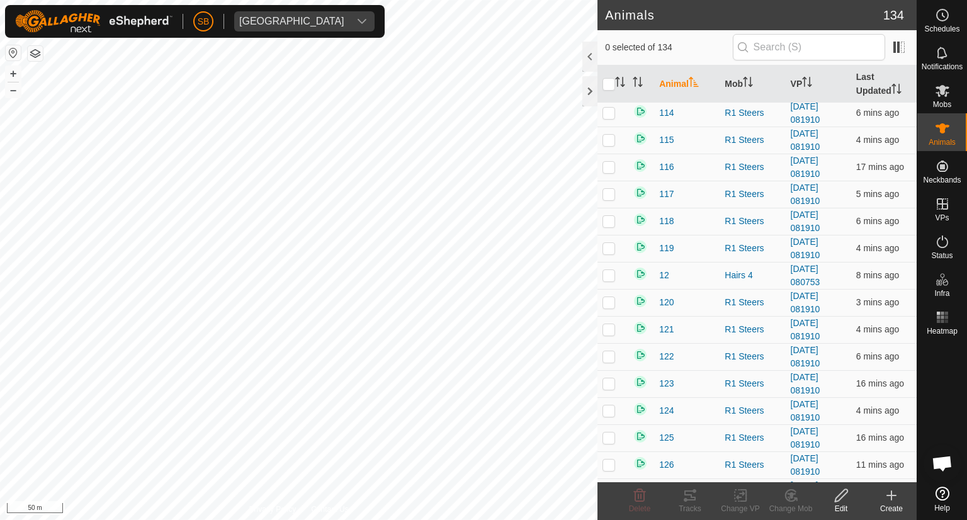
scroll to position [450, 0]
click at [942, 54] on icon at bounding box center [942, 52] width 15 height 15
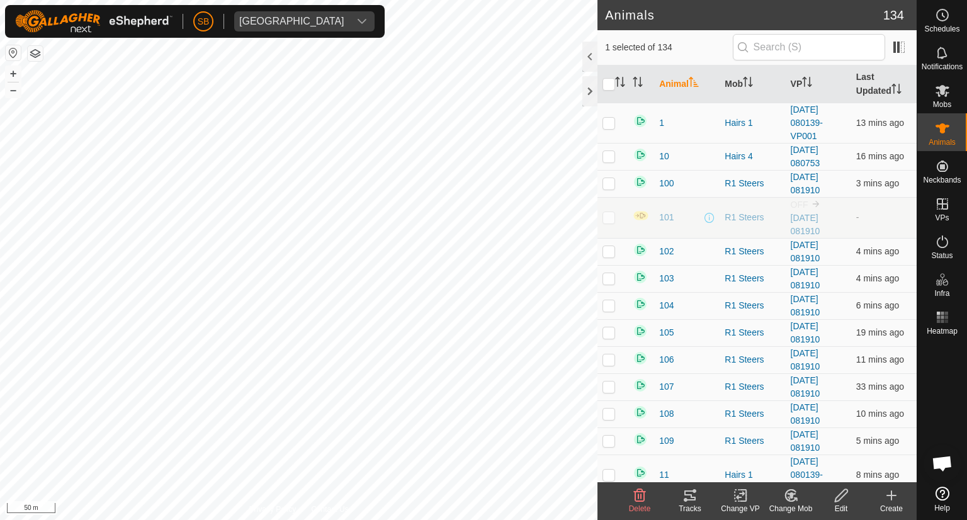
click at [696, 494] on icon at bounding box center [689, 495] width 15 height 15
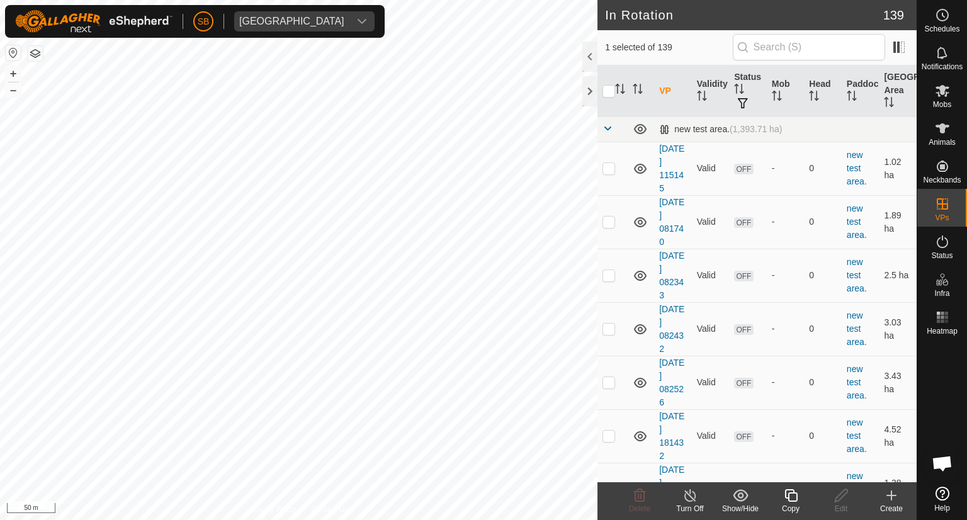
click at [798, 497] on copy-svg-icon at bounding box center [791, 495] width 50 height 15
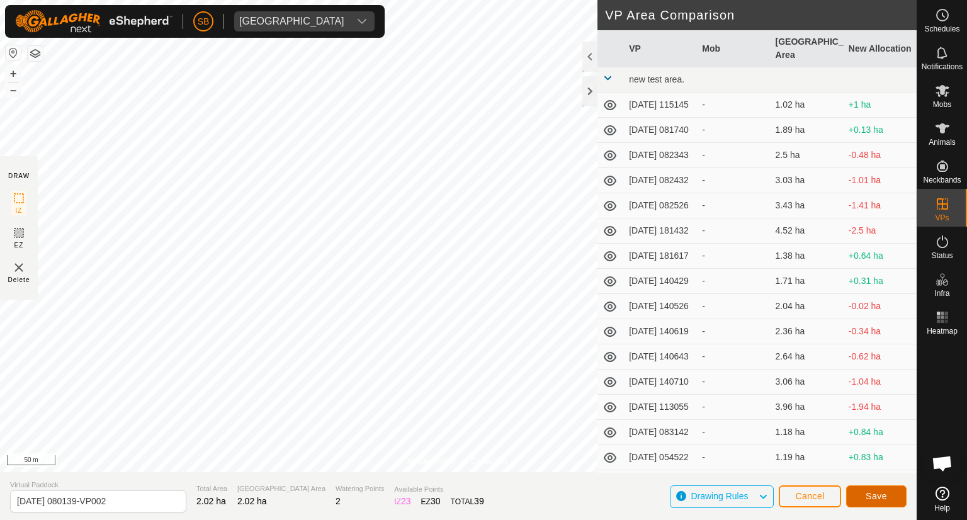
click at [866, 492] on span "Save" at bounding box center [876, 496] width 21 height 10
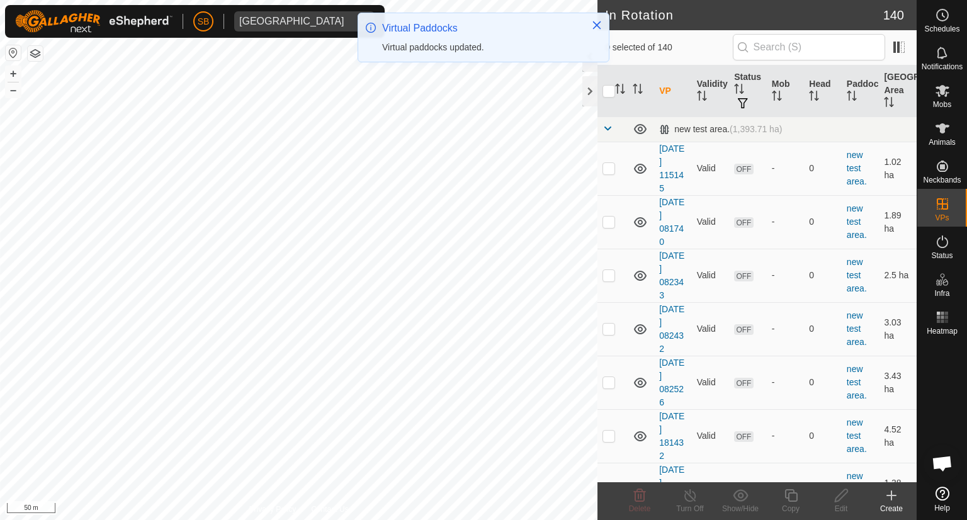
checkbox input "true"
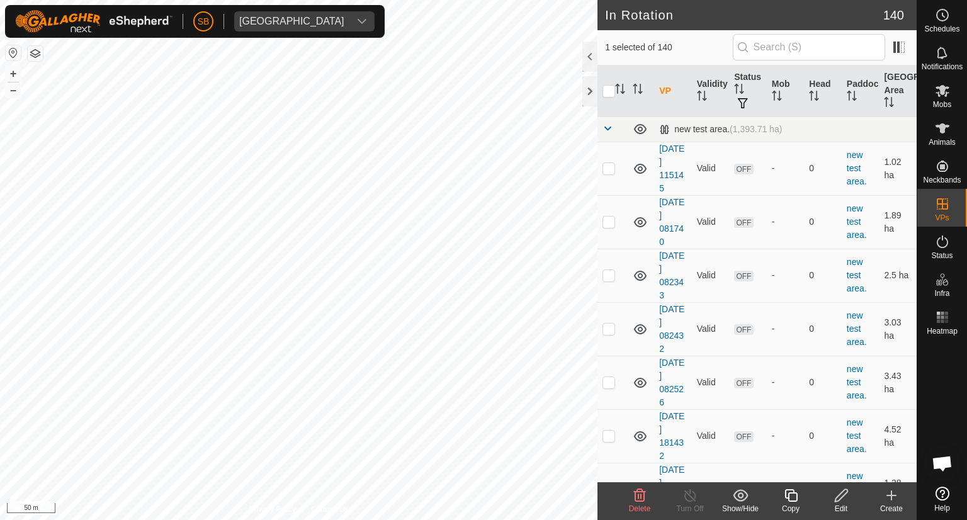
click at [842, 495] on icon at bounding box center [841, 495] width 13 height 13
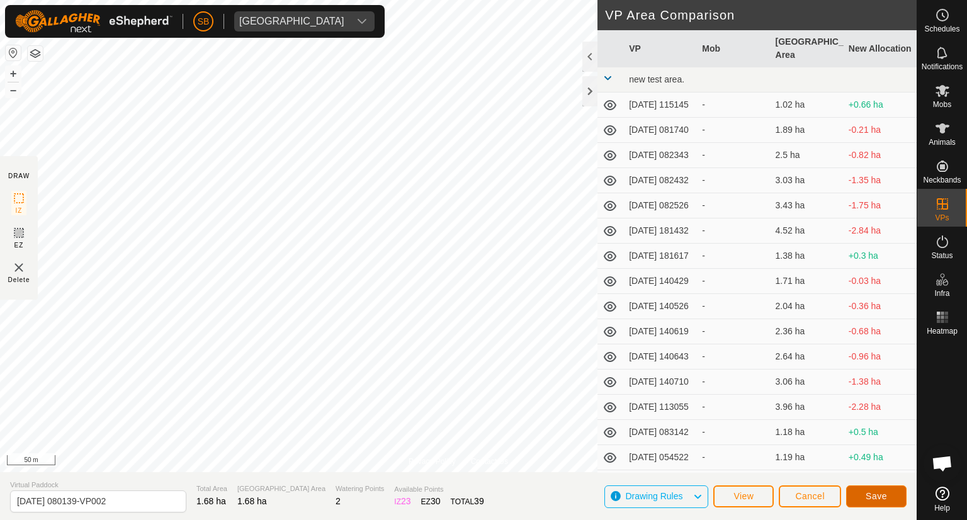
click at [871, 494] on span "Save" at bounding box center [876, 496] width 21 height 10
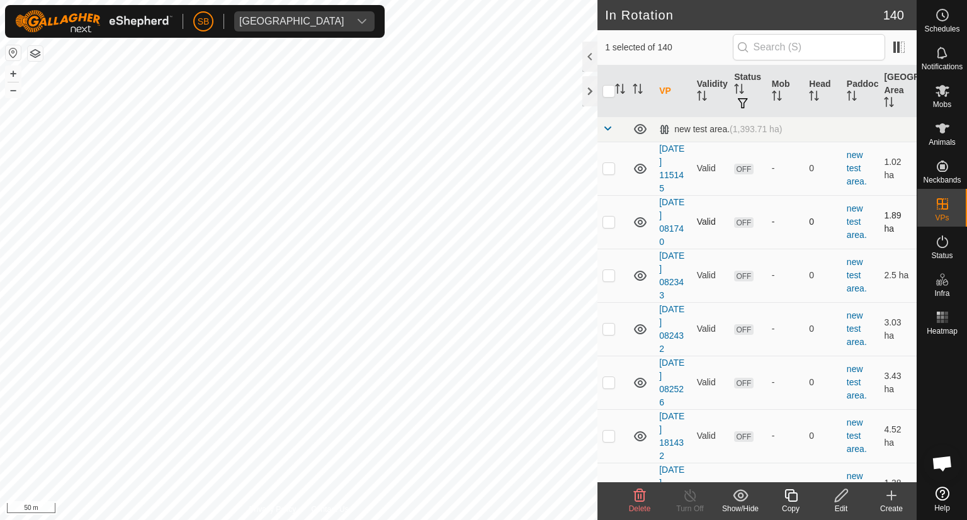
checkbox input "false"
checkbox input "true"
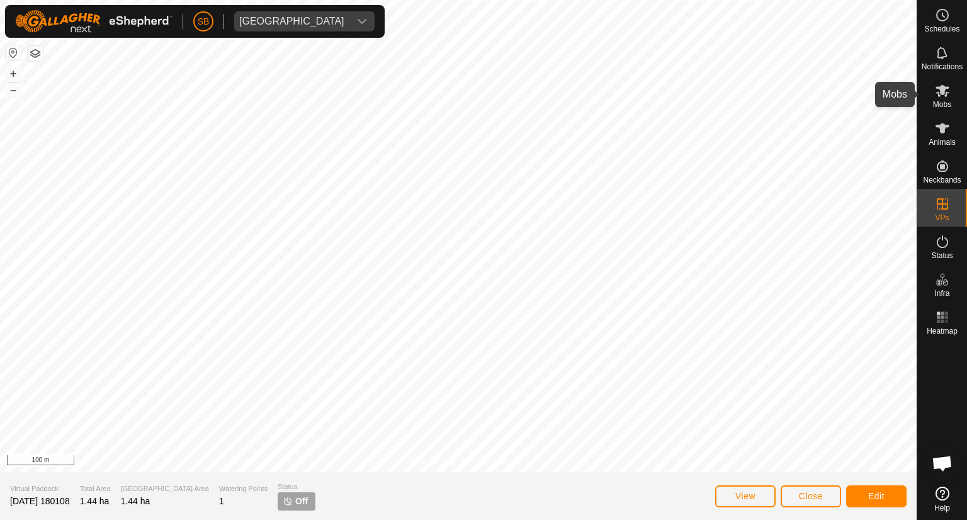
click at [941, 99] on es-mob-svg-icon at bounding box center [942, 91] width 23 height 20
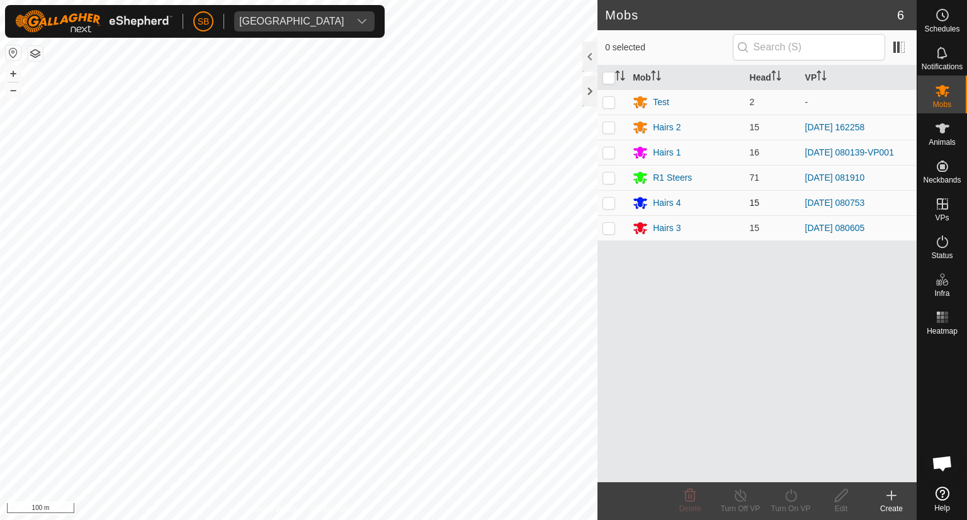
click at [609, 201] on p-checkbox at bounding box center [609, 203] width 13 height 10
checkbox input "true"
click at [796, 499] on icon at bounding box center [791, 495] width 16 height 15
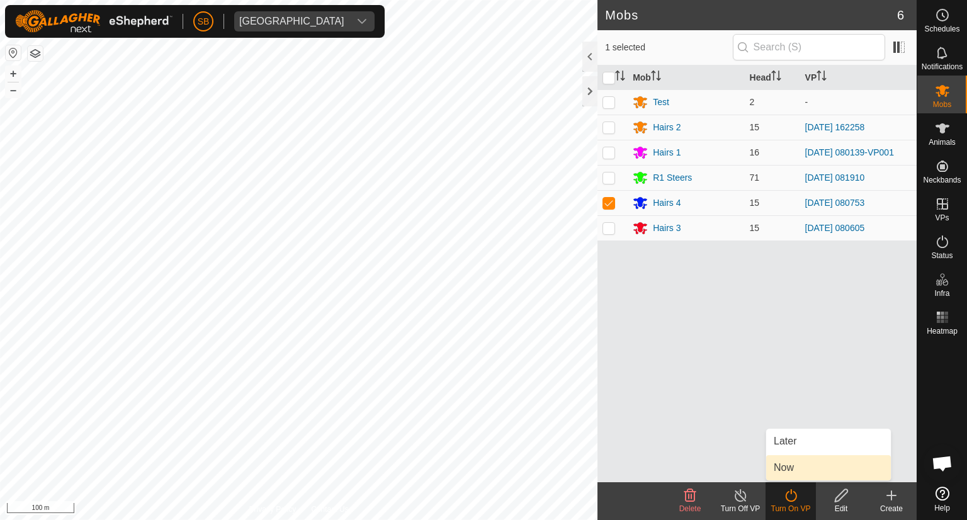
click at [801, 467] on link "Now" at bounding box center [828, 467] width 125 height 25
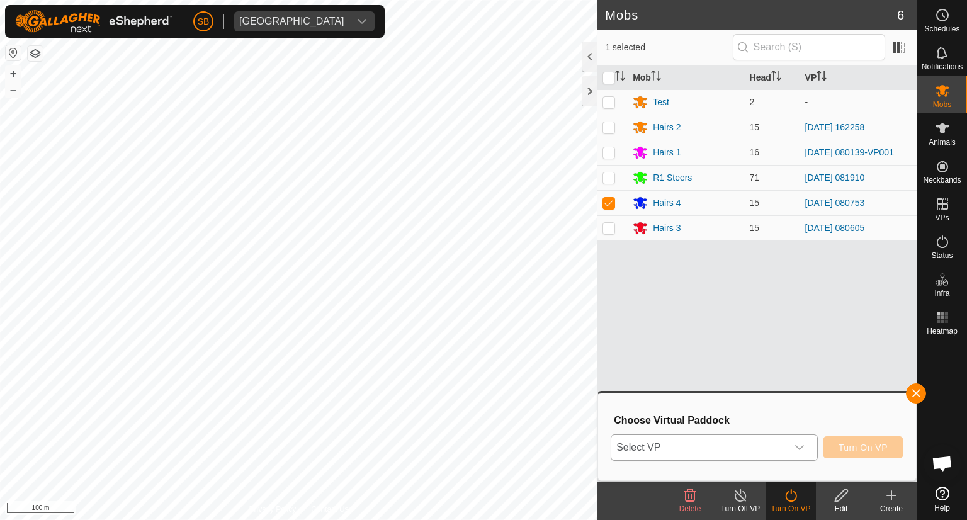
click at [809, 451] on div "dropdown trigger" at bounding box center [799, 447] width 25 height 25
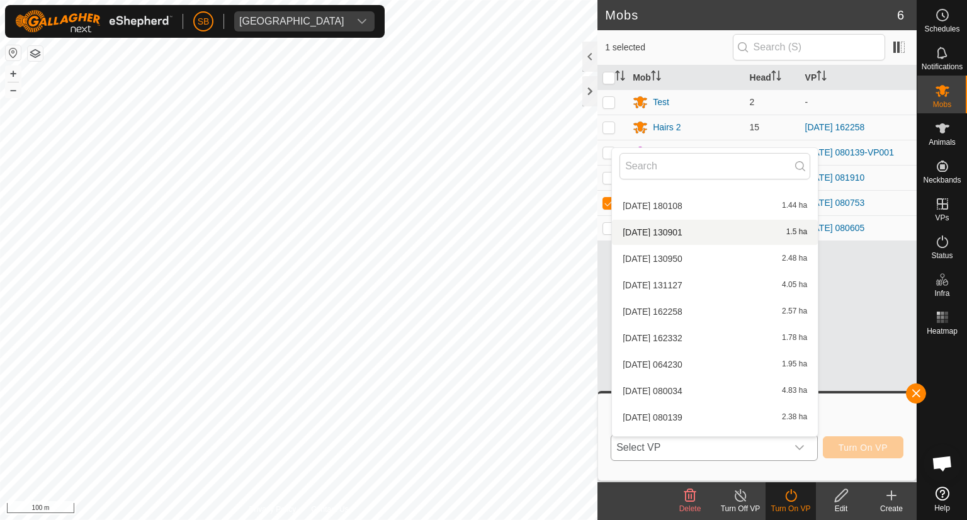
scroll to position [3162, 0]
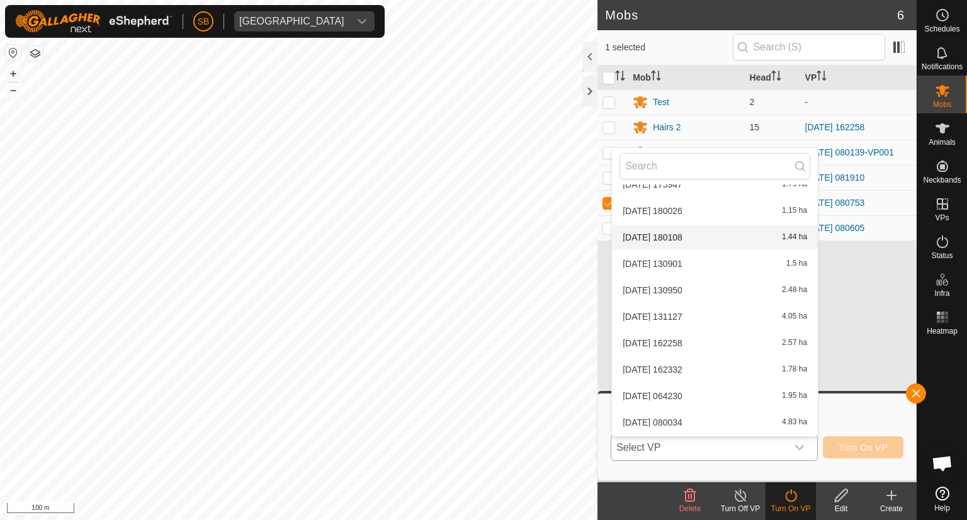
click at [733, 239] on li "[DATE] [DATE] 1.44 ha" at bounding box center [715, 237] width 206 height 25
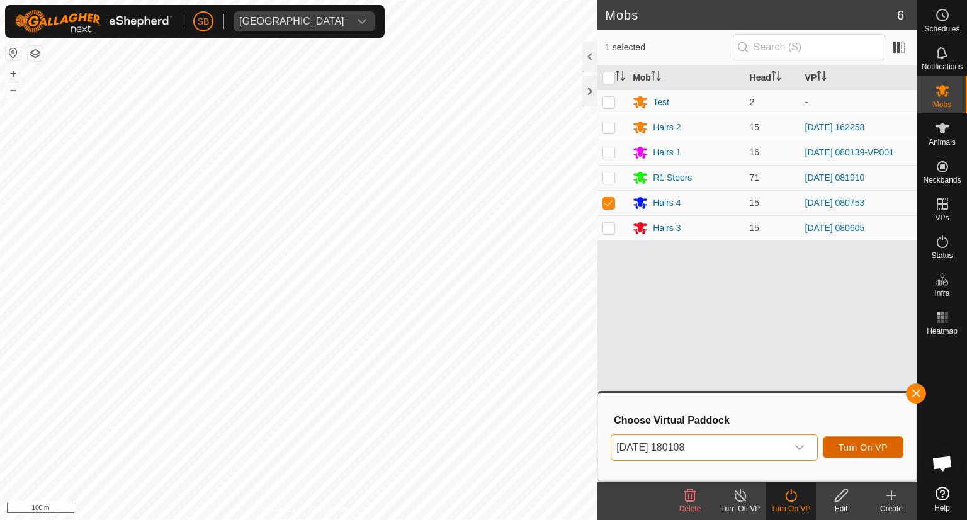
click at [856, 439] on button "Turn On VP" at bounding box center [863, 447] width 81 height 22
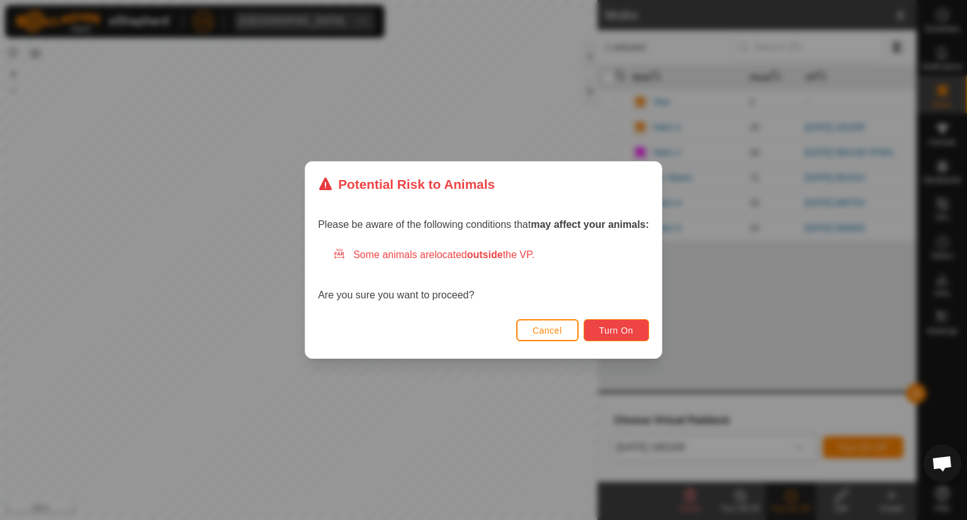
click at [630, 334] on span "Turn On" at bounding box center [616, 330] width 34 height 10
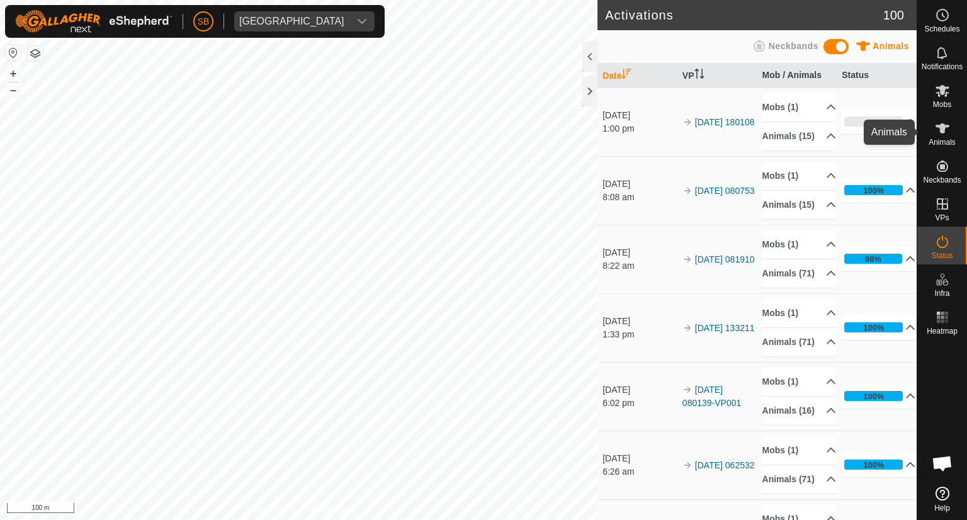
click at [944, 99] on es-mob-svg-icon at bounding box center [942, 91] width 23 height 20
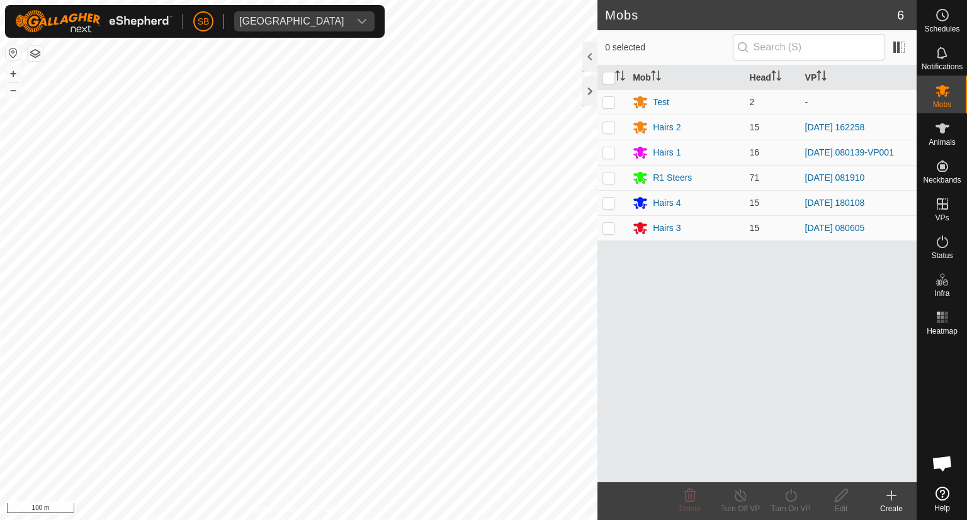
click at [610, 227] on p-checkbox at bounding box center [609, 228] width 13 height 10
checkbox input "true"
click at [793, 499] on icon at bounding box center [791, 495] width 16 height 15
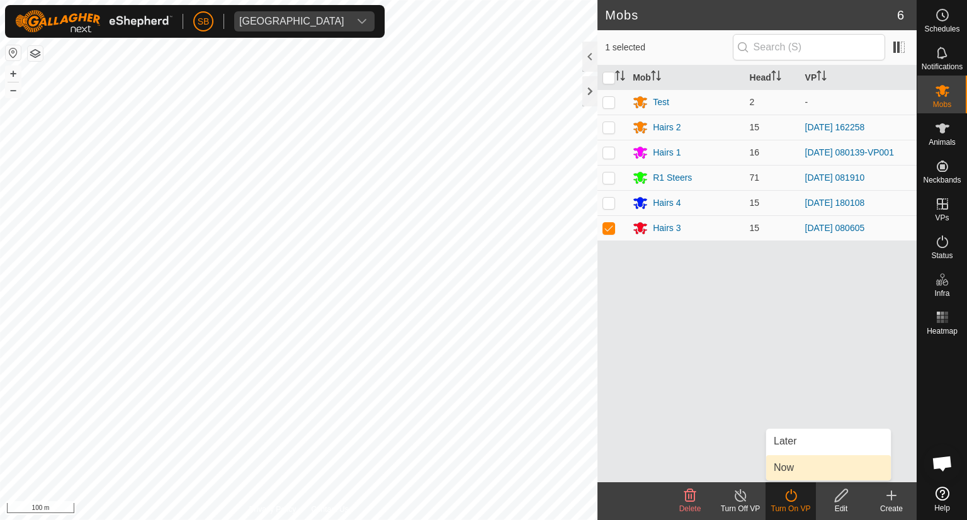
click at [791, 465] on link "Now" at bounding box center [828, 467] width 125 height 25
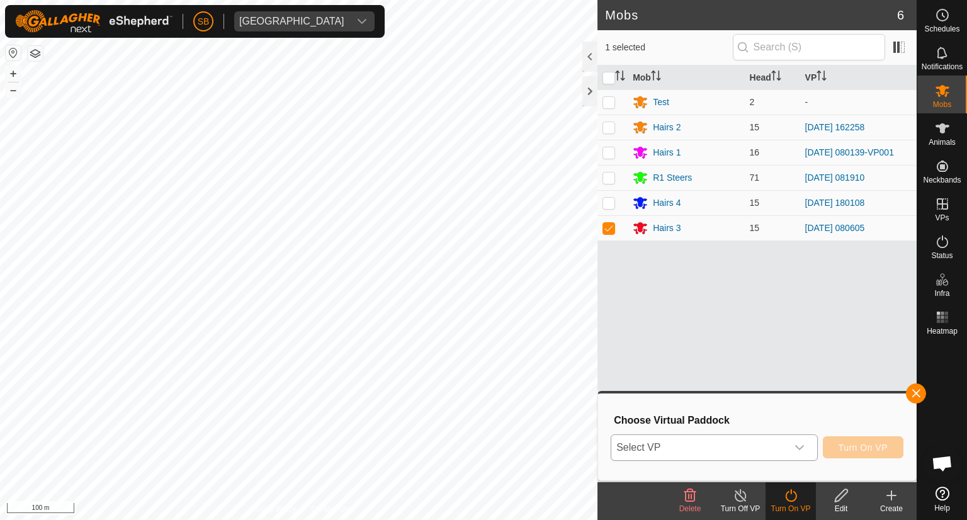
click at [796, 446] on icon "dropdown trigger" at bounding box center [800, 448] width 10 height 10
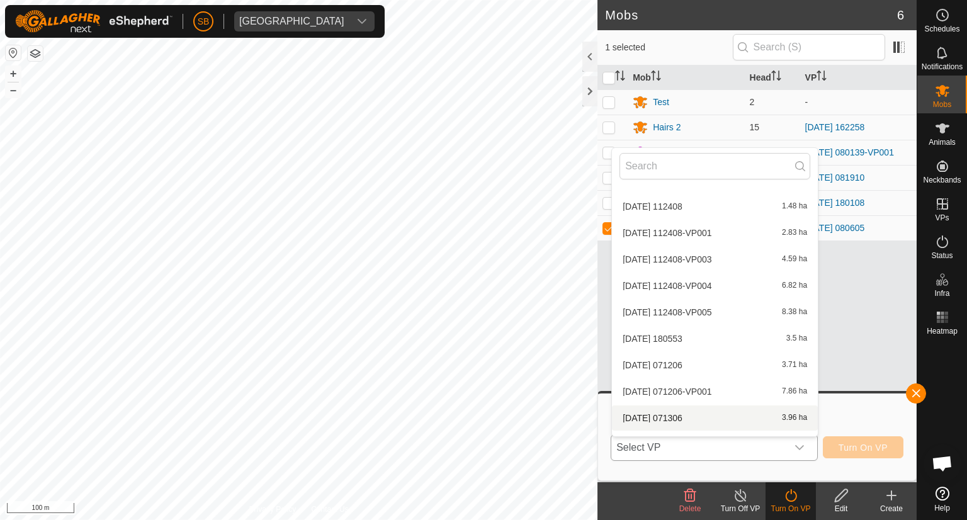
scroll to position [2785, 0]
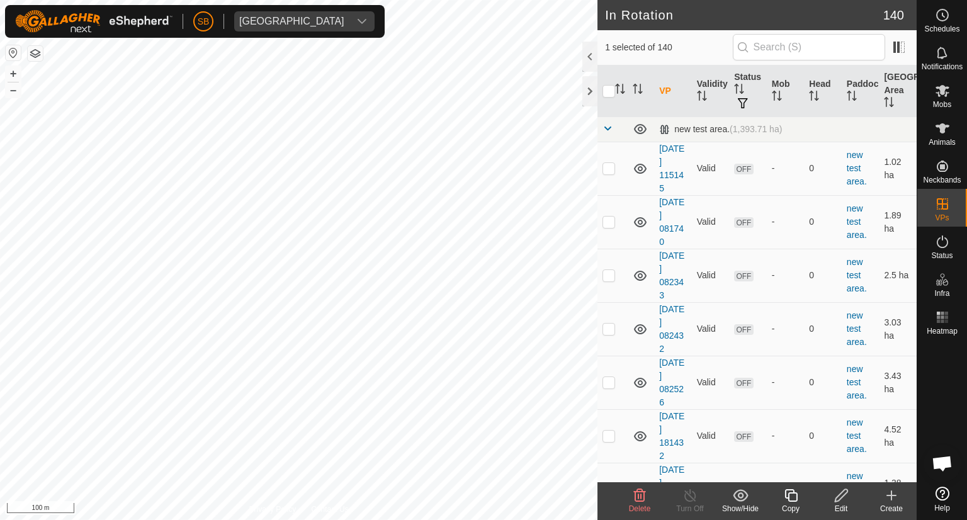
checkbox input "false"
click at [949, 91] on icon at bounding box center [942, 90] width 15 height 15
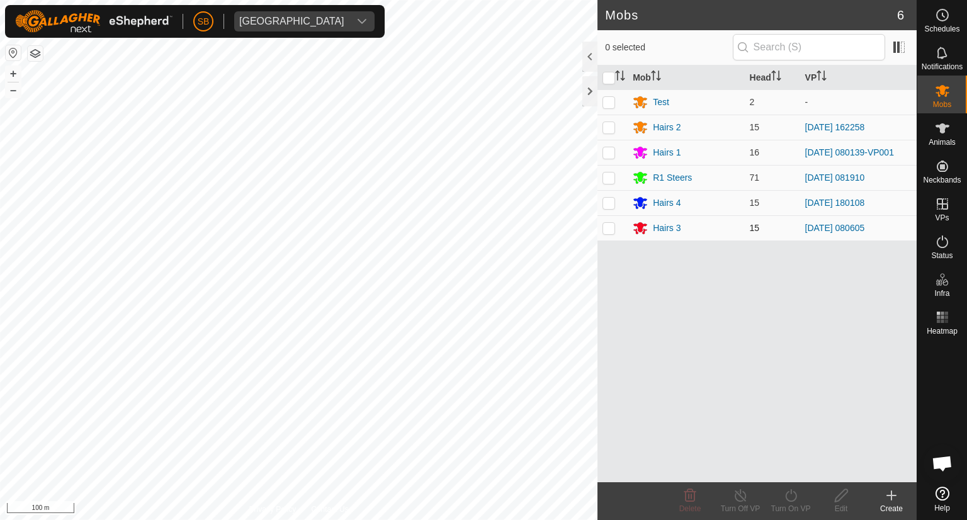
click at [607, 225] on p-checkbox at bounding box center [609, 228] width 13 height 10
checkbox input "true"
click at [795, 492] on icon at bounding box center [791, 495] width 16 height 15
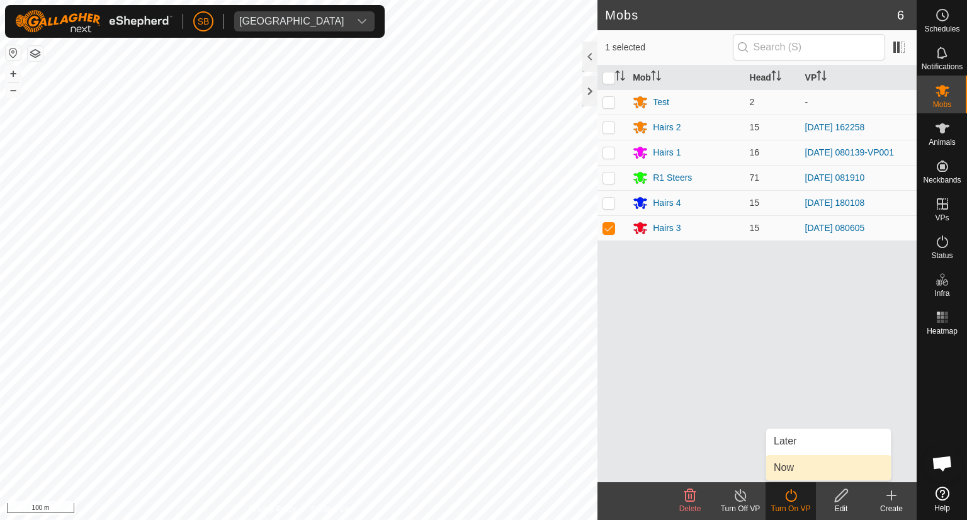
click at [796, 466] on link "Now" at bounding box center [828, 467] width 125 height 25
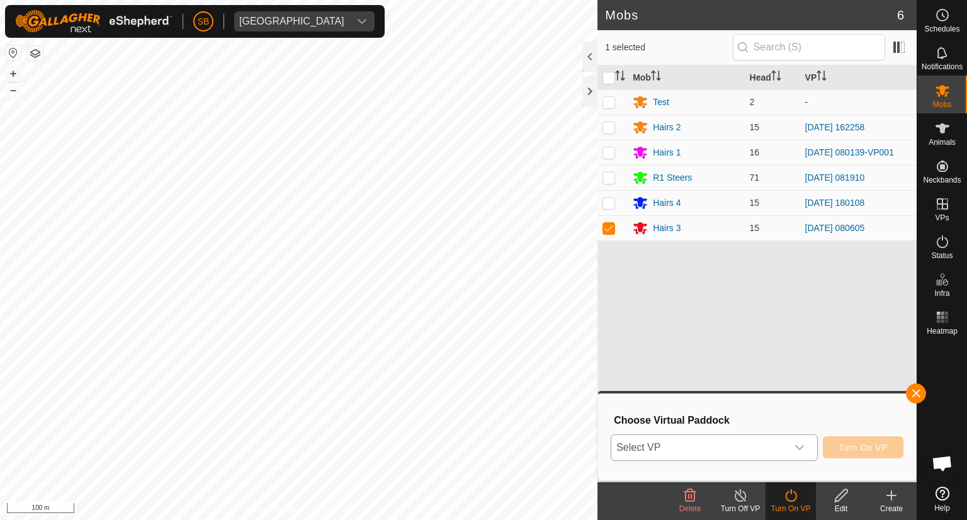
click at [796, 443] on icon "dropdown trigger" at bounding box center [800, 448] width 10 height 10
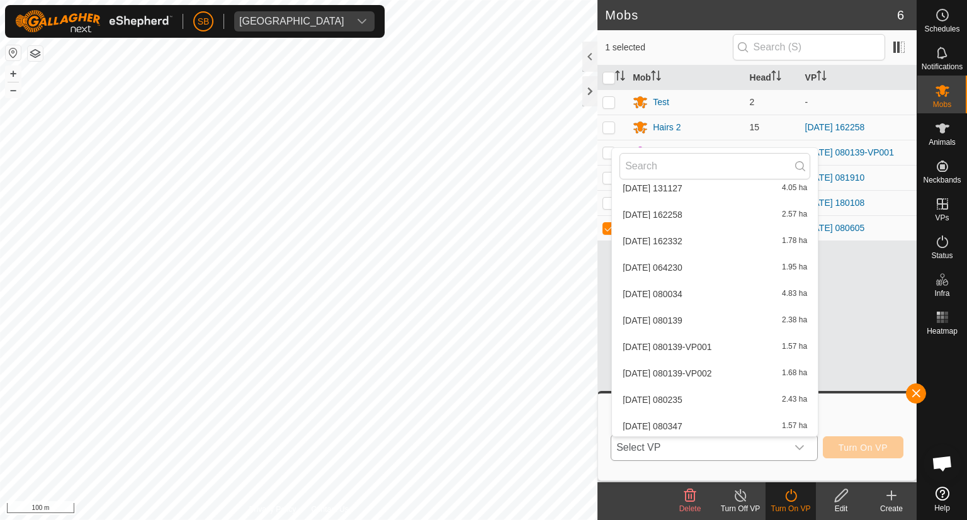
scroll to position [3478, 0]
click at [711, 317] on li "[DATE] 080644 1.55 ha" at bounding box center [715, 317] width 206 height 25
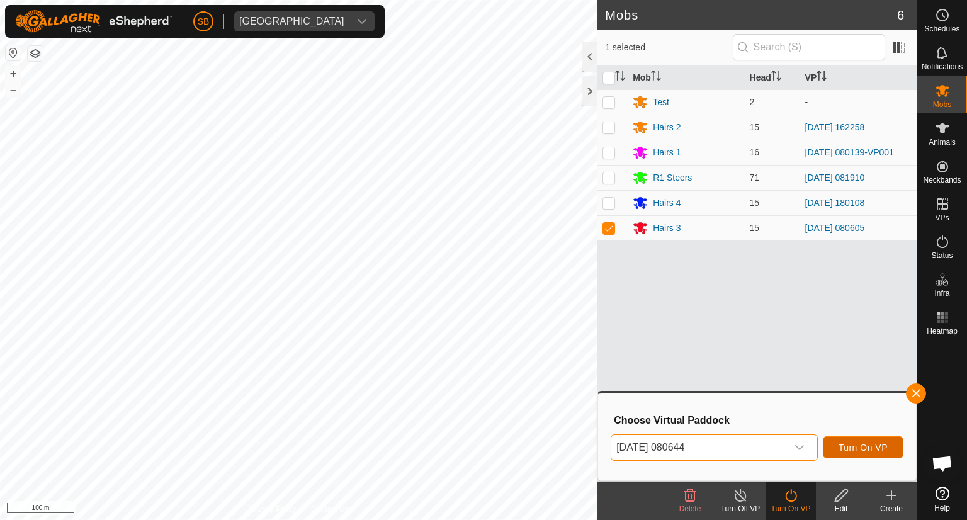
click at [868, 443] on span "Turn On VP" at bounding box center [863, 448] width 49 height 10
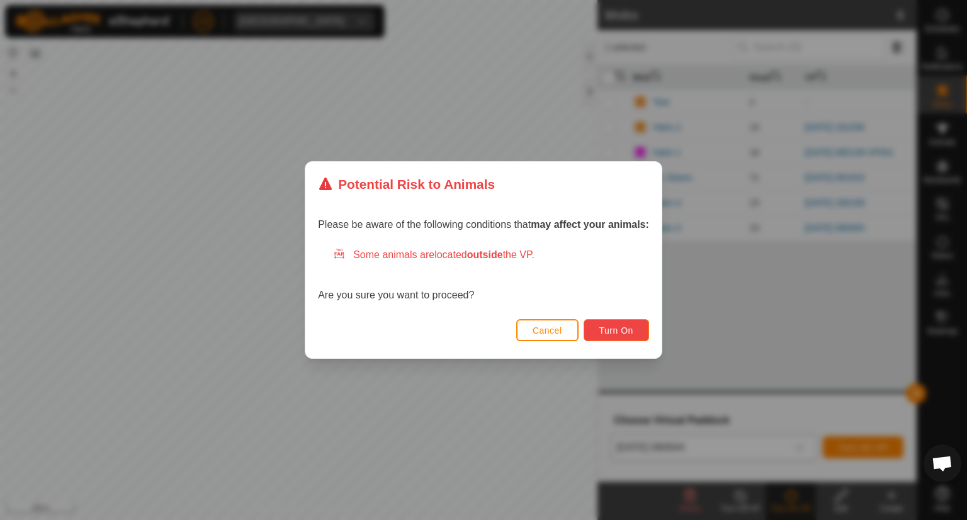
click at [632, 330] on span "Turn On" at bounding box center [616, 330] width 34 height 10
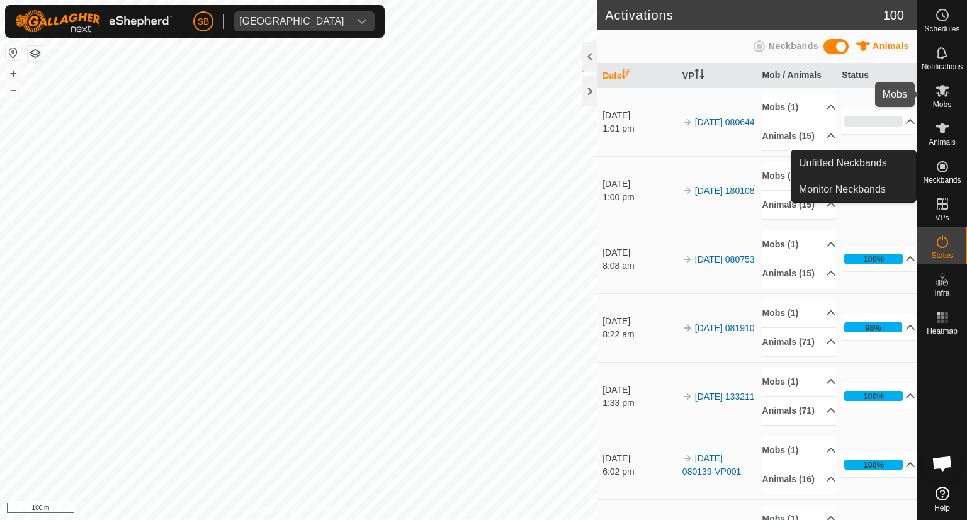
click at [941, 94] on icon at bounding box center [942, 90] width 15 height 15
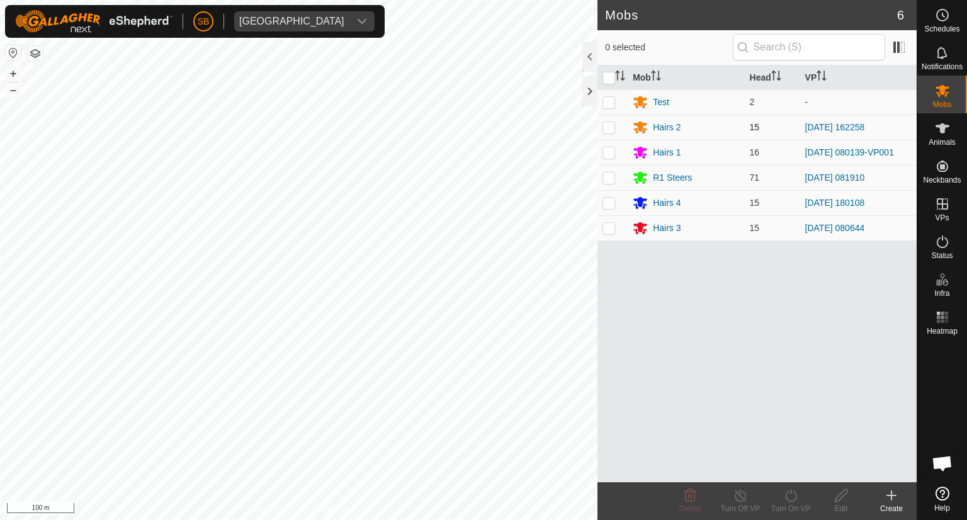
click at [609, 127] on p-checkbox at bounding box center [609, 127] width 13 height 10
checkbox input "true"
click at [796, 501] on icon at bounding box center [791, 495] width 16 height 15
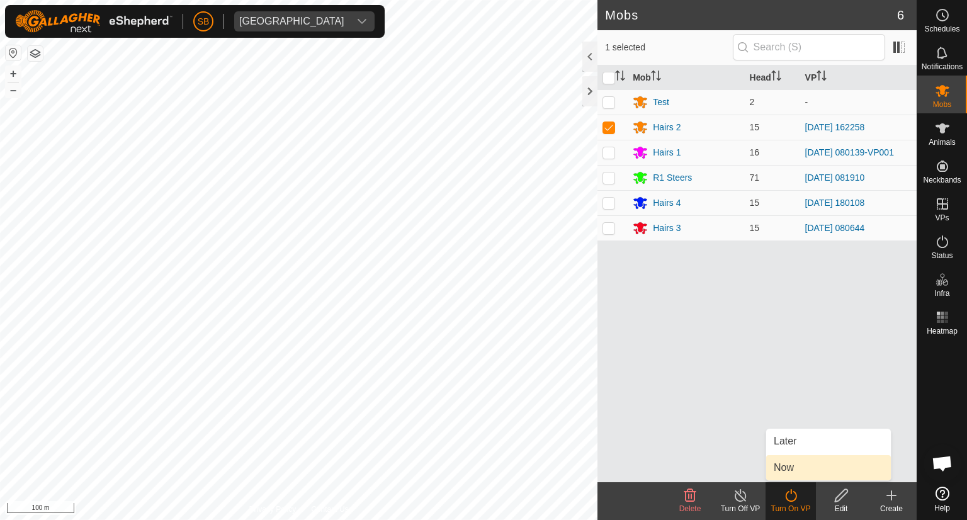
click at [796, 471] on link "Now" at bounding box center [828, 467] width 125 height 25
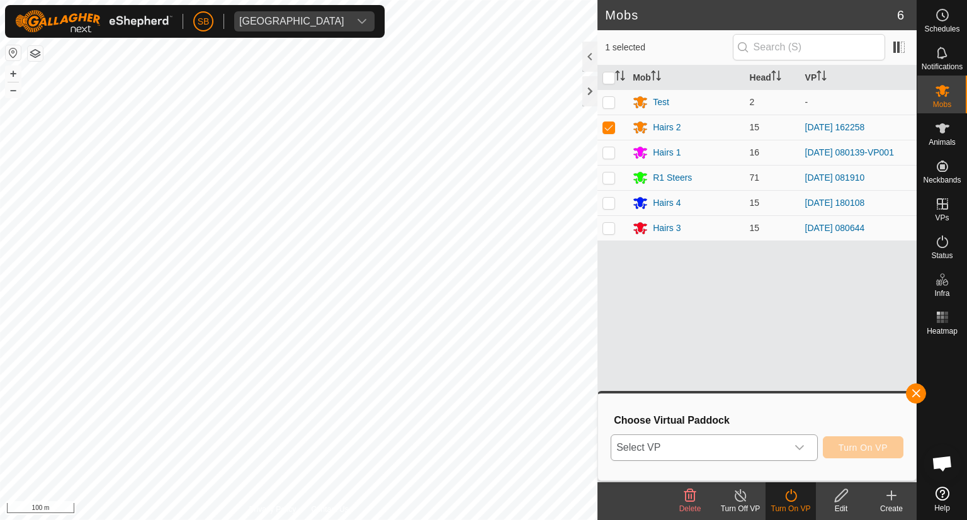
click at [803, 446] on icon "dropdown trigger" at bounding box center [799, 447] width 9 height 5
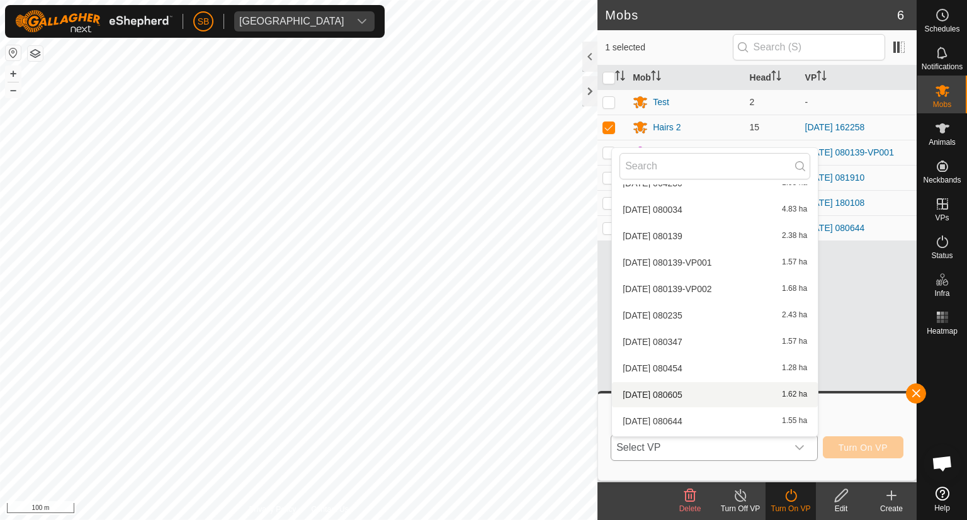
scroll to position [3359, 0]
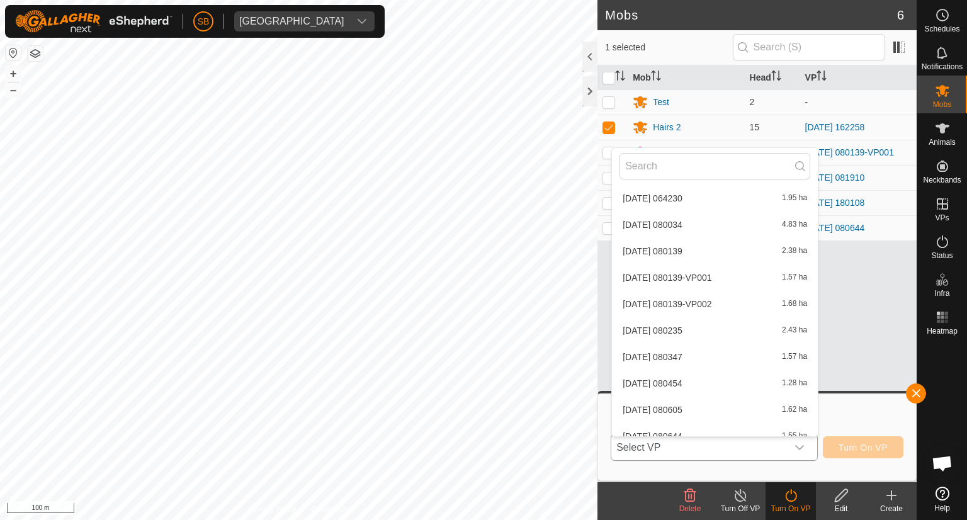
click at [677, 352] on li "[DATE] 080347 1.57 ha" at bounding box center [715, 356] width 206 height 25
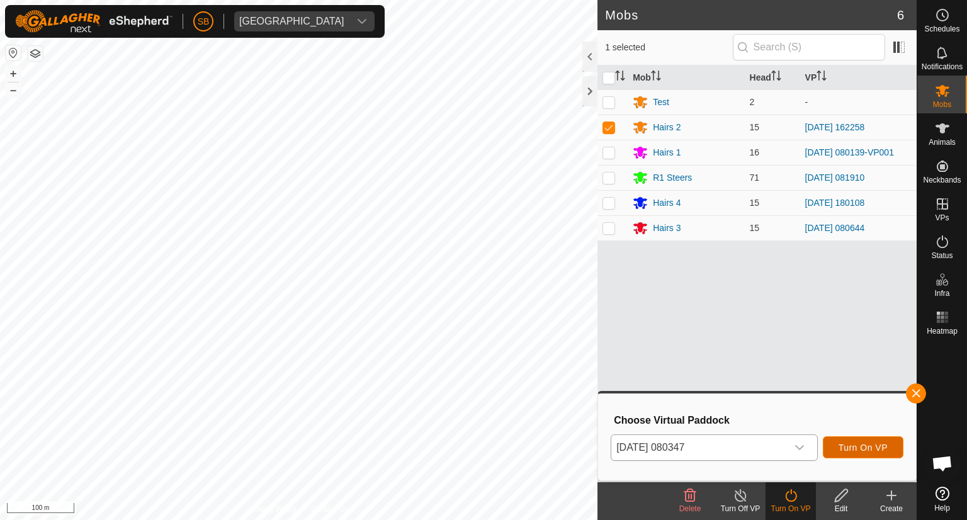
click at [873, 444] on span "Turn On VP" at bounding box center [863, 448] width 49 height 10
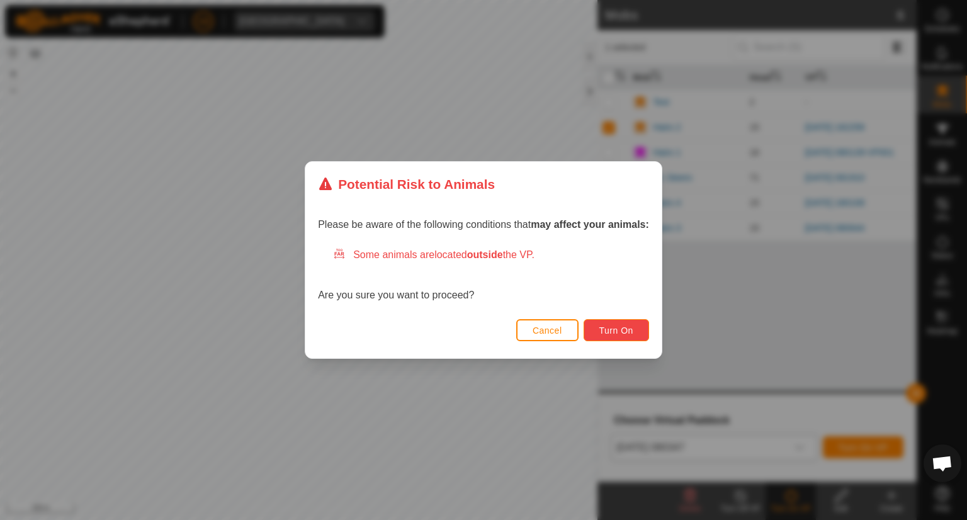
click at [638, 331] on button "Turn On" at bounding box center [616, 330] width 65 height 22
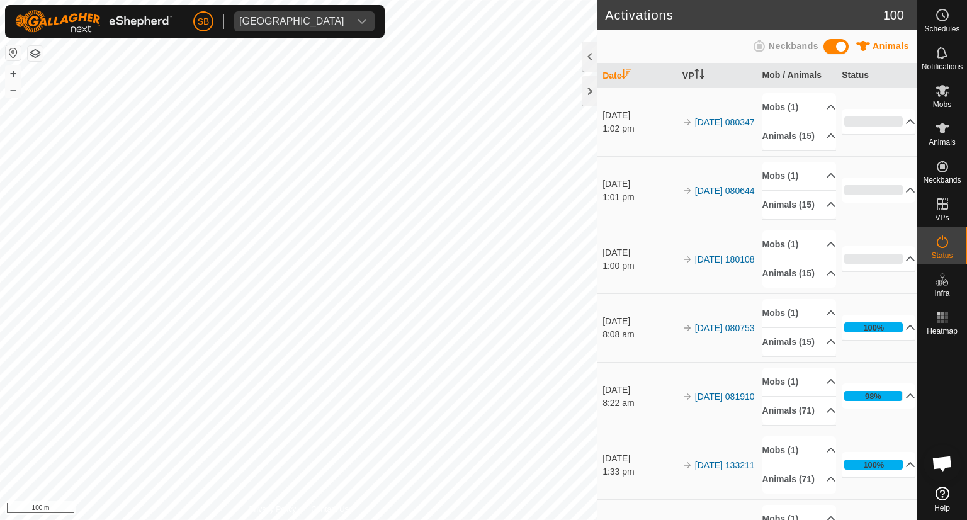
click at [941, 91] on icon at bounding box center [943, 91] width 14 height 12
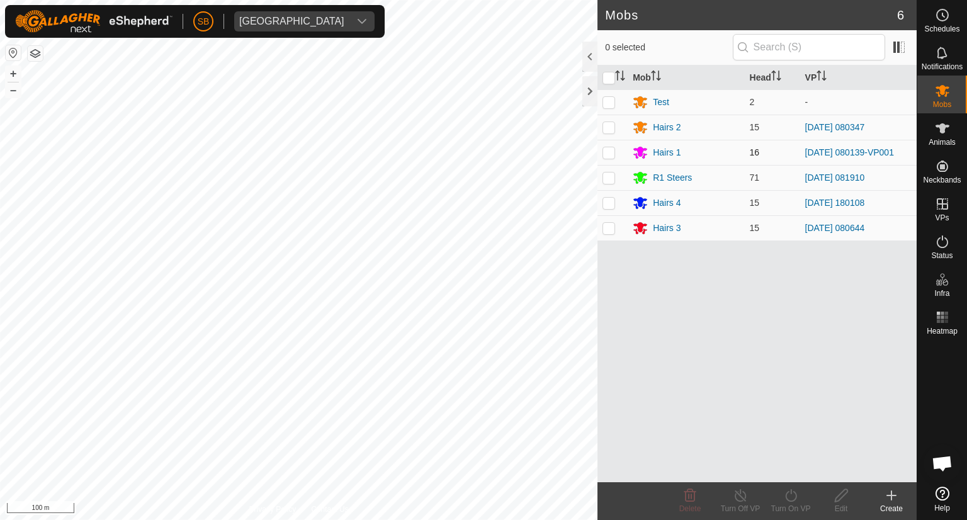
click at [610, 153] on p-checkbox at bounding box center [609, 152] width 13 height 10
checkbox input "true"
click at [795, 492] on icon at bounding box center [790, 495] width 11 height 13
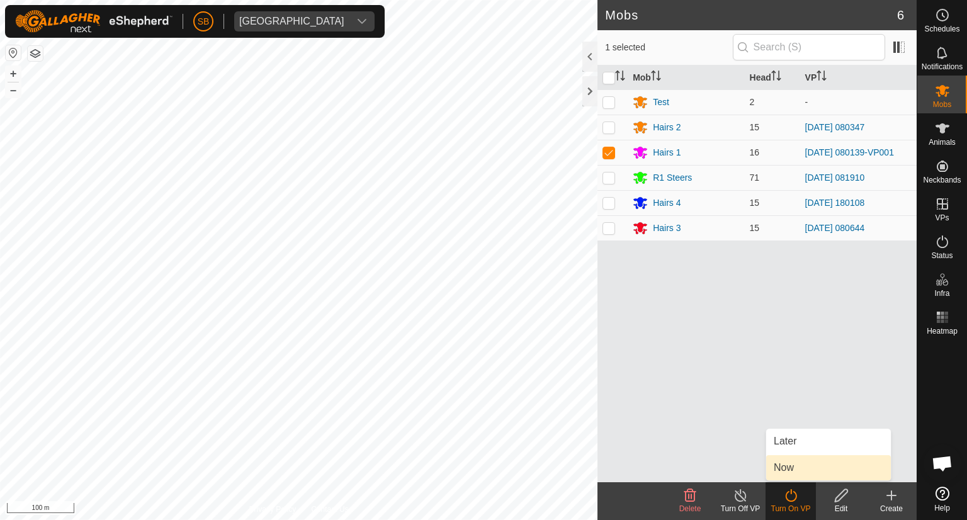
click at [795, 465] on link "Now" at bounding box center [828, 467] width 125 height 25
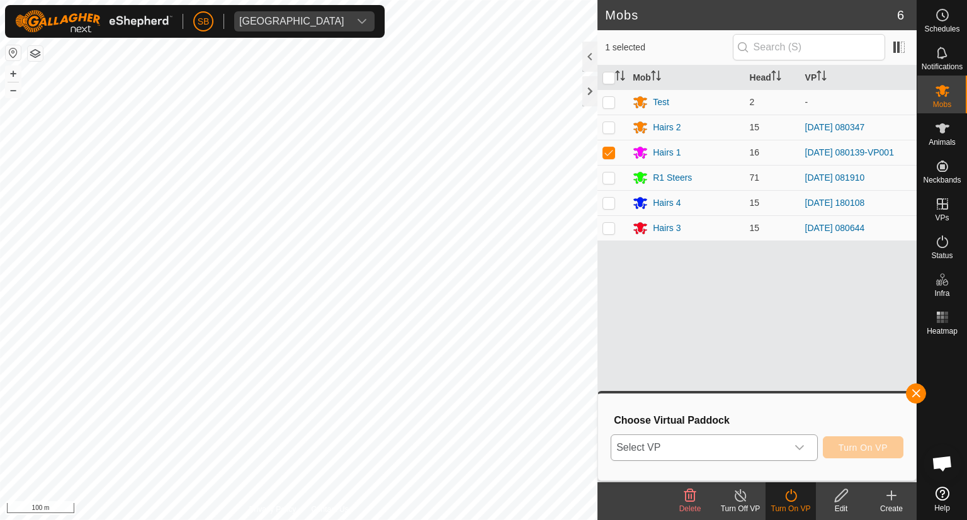
click at [794, 449] on div "dropdown trigger" at bounding box center [799, 447] width 25 height 25
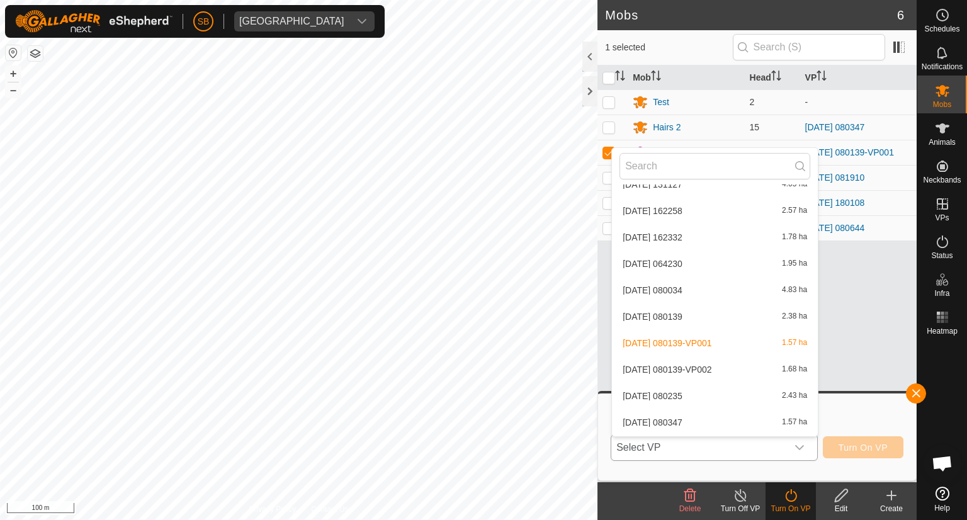
scroll to position [3294, 0]
click at [713, 368] on li "[DATE] 080139-VP002 1.68 ha" at bounding box center [715, 369] width 206 height 25
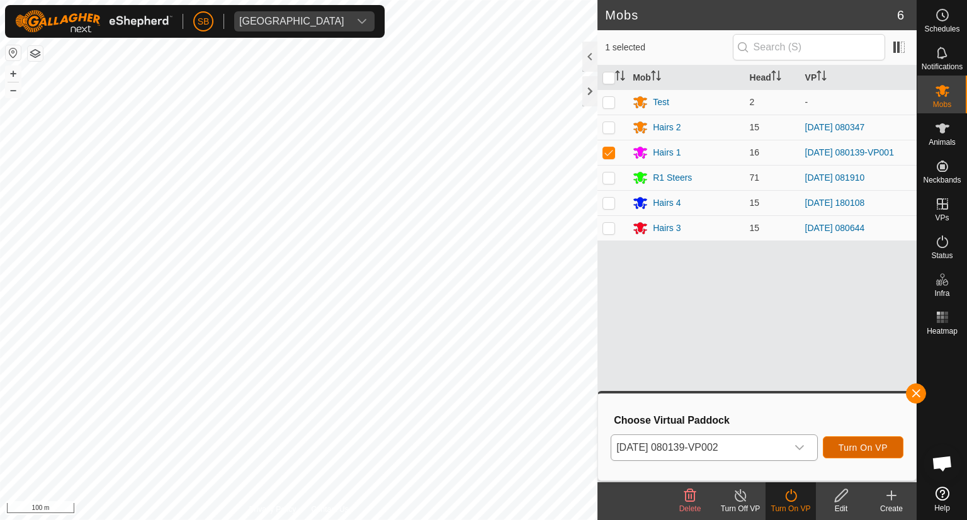
click at [866, 440] on button "Turn On VP" at bounding box center [863, 447] width 81 height 22
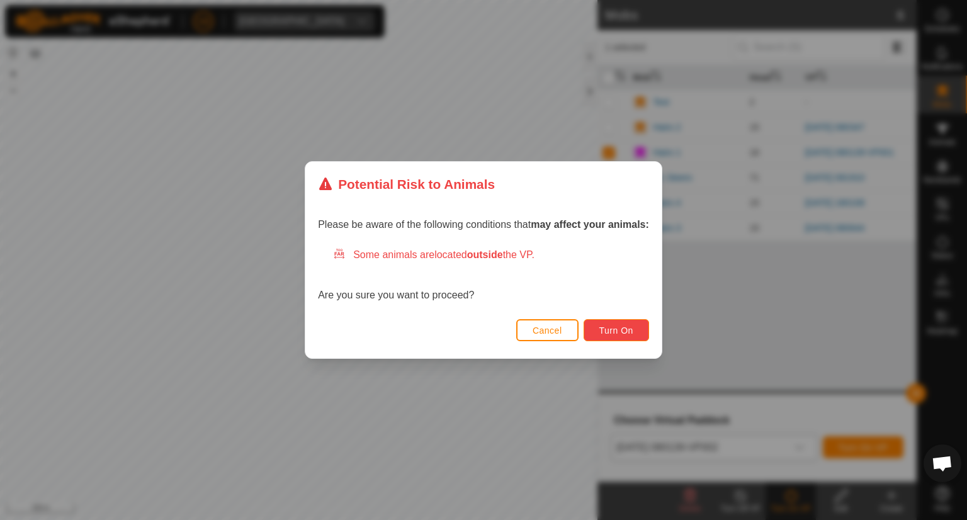
click at [622, 328] on span "Turn On" at bounding box center [616, 330] width 34 height 10
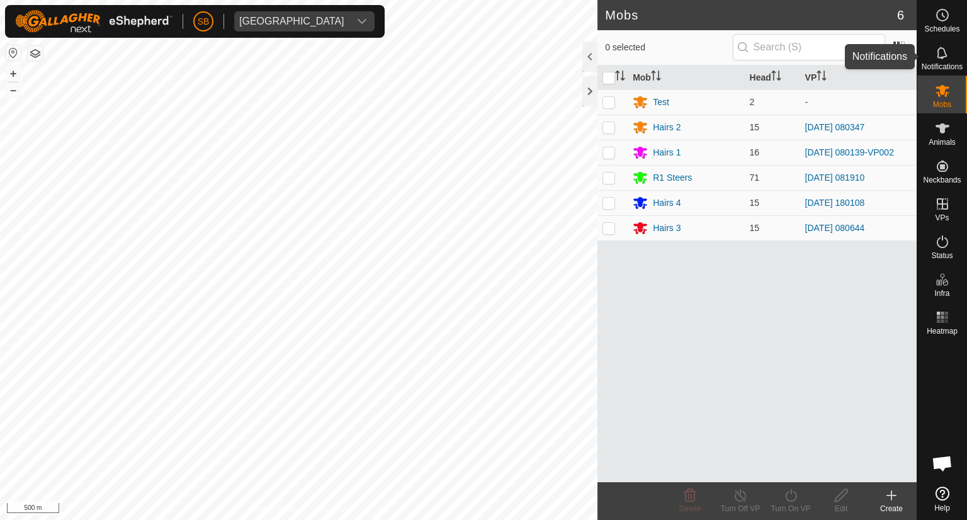
click at [940, 54] on icon at bounding box center [942, 52] width 15 height 15
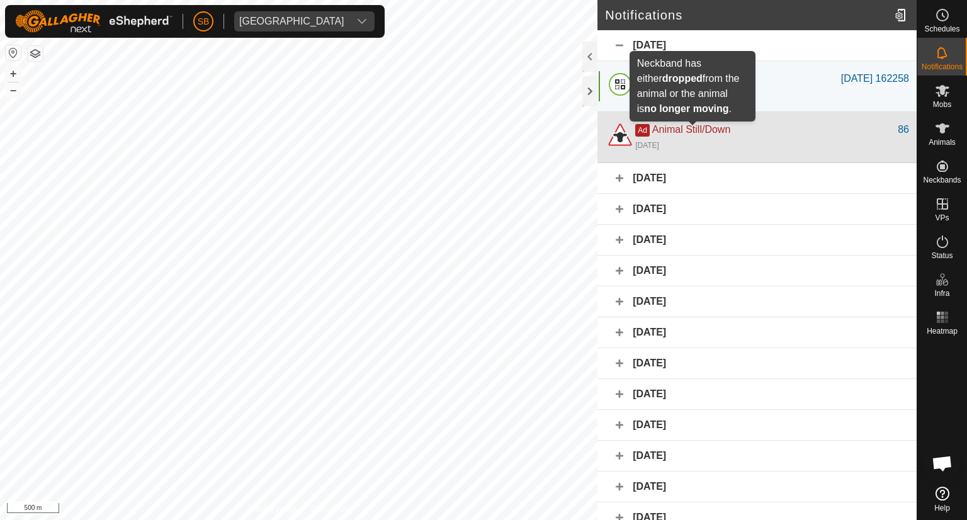
click at [686, 133] on span "Animal Still/Down" at bounding box center [691, 129] width 78 height 11
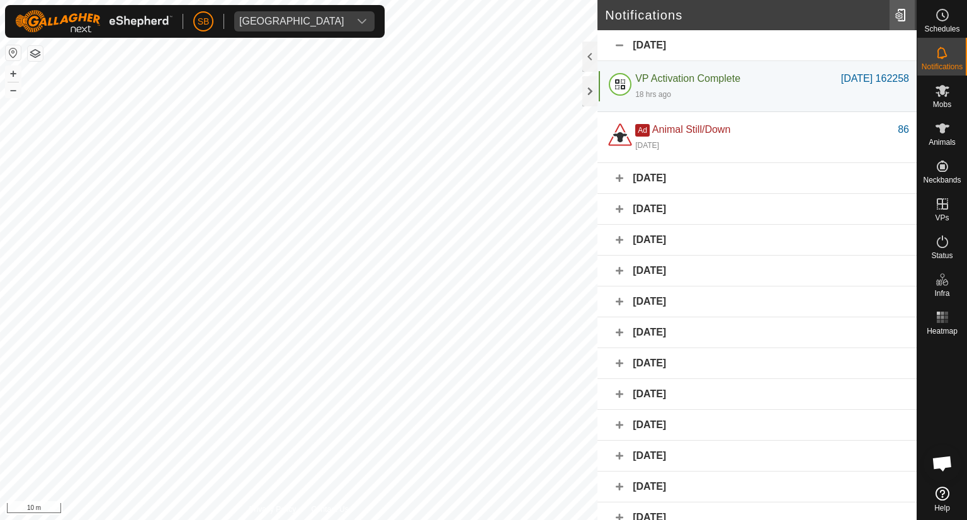
click at [902, 16] on div at bounding box center [902, 14] width 25 height 35
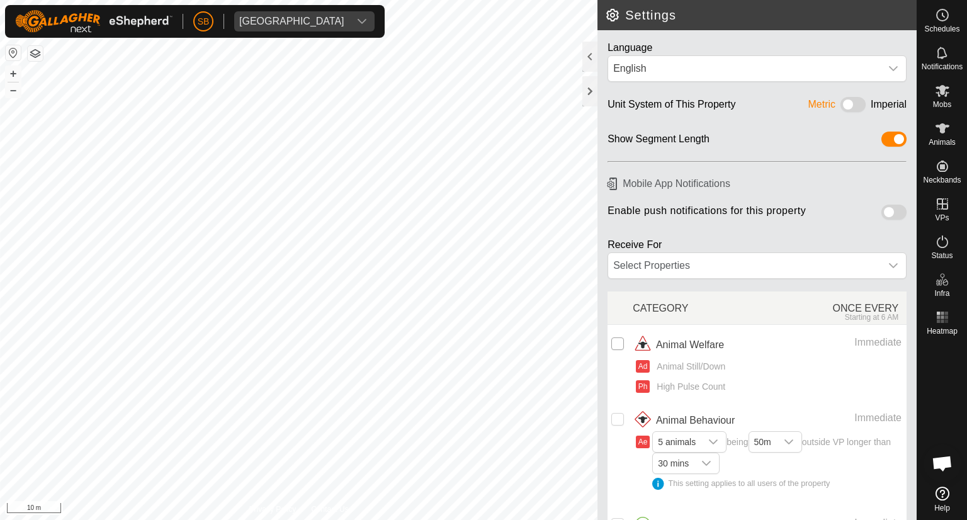
click at [614, 347] on input "checkbox" at bounding box center [617, 343] width 13 height 13
checkbox input "true"
click at [888, 261] on icon at bounding box center [893, 266] width 10 height 10
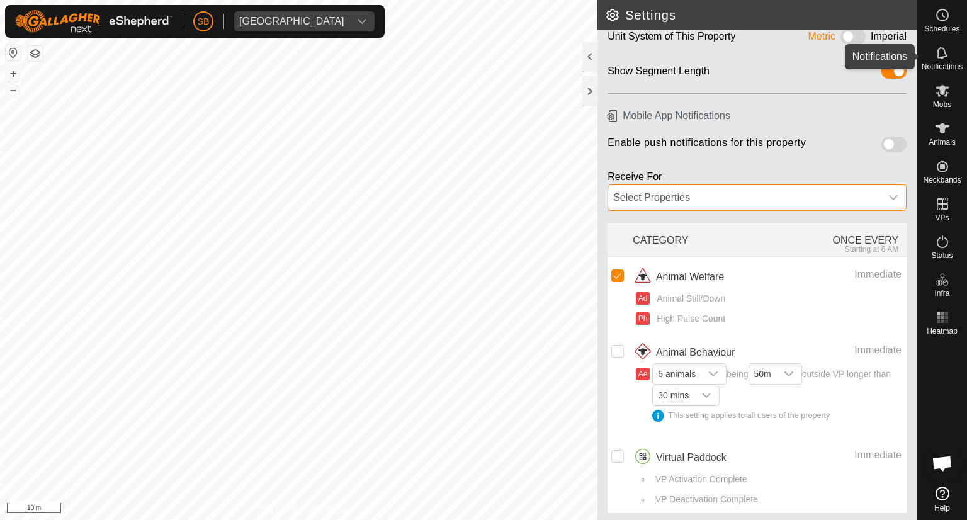
click at [941, 50] on icon at bounding box center [942, 52] width 15 height 15
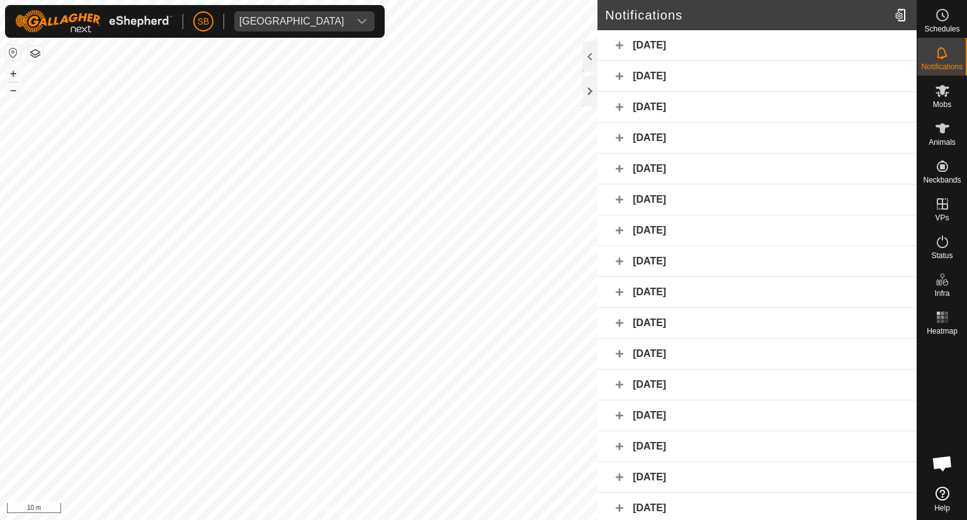
click at [948, 494] on icon at bounding box center [943, 494] width 14 height 14
click at [949, 129] on icon at bounding box center [942, 128] width 15 height 15
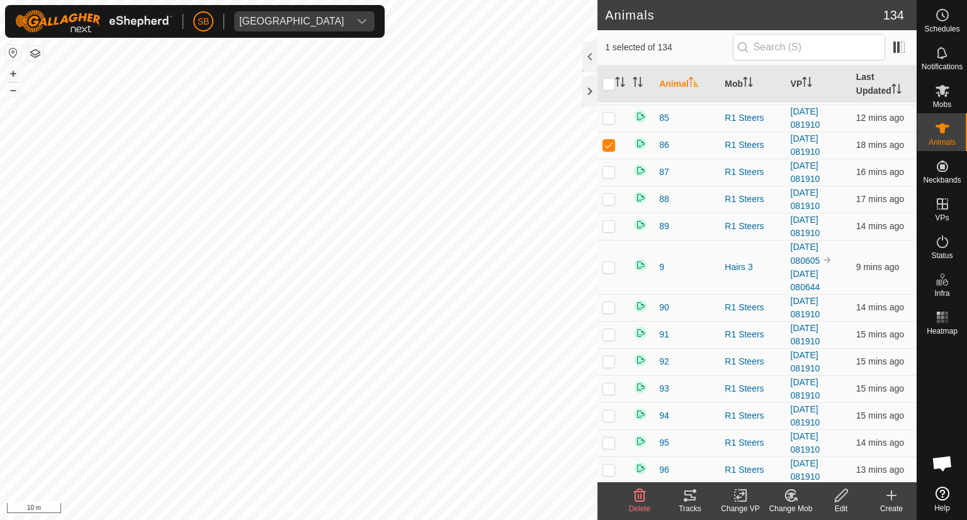
scroll to position [5308, 0]
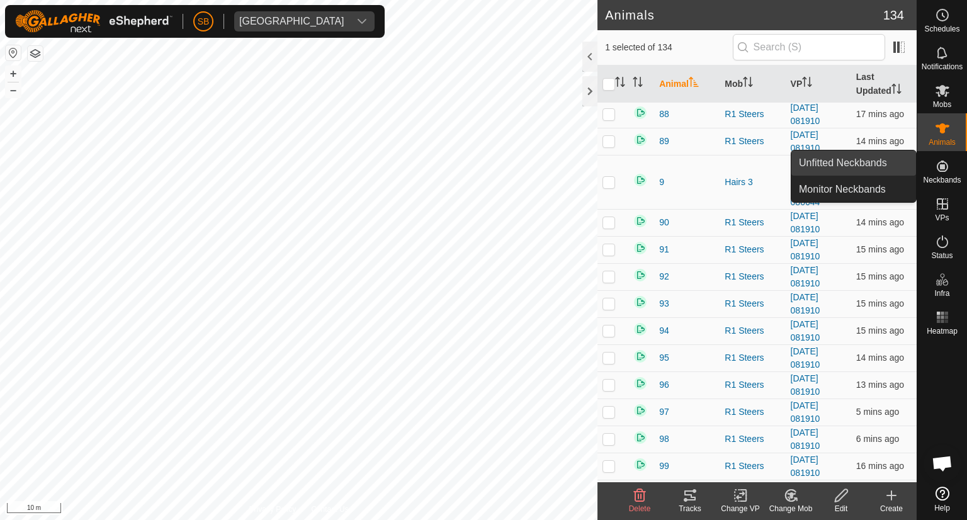
click at [883, 162] on link "Unfitted Neckbands" at bounding box center [853, 162] width 125 height 25
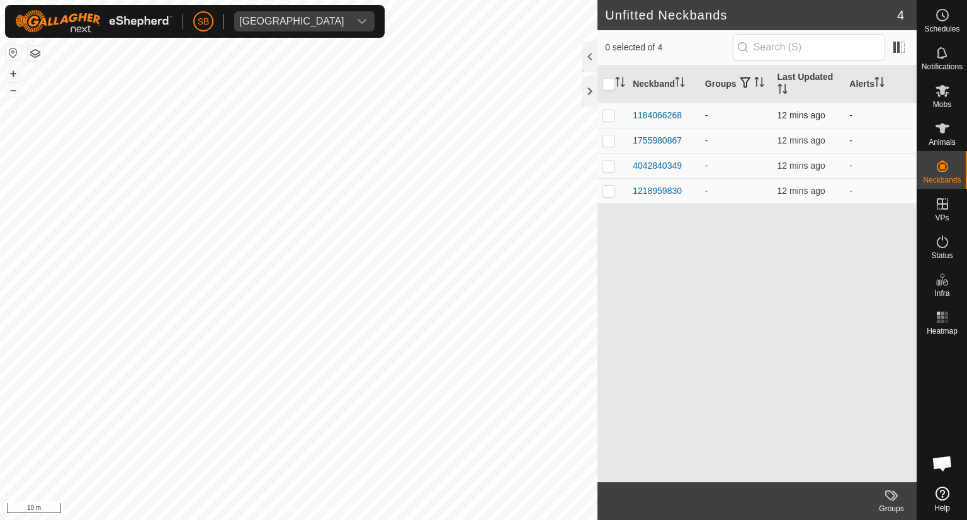
click at [606, 114] on p-checkbox at bounding box center [609, 115] width 13 height 10
checkbox input "true"
click at [609, 147] on td at bounding box center [612, 140] width 30 height 25
checkbox input "true"
click at [609, 162] on p-checkbox at bounding box center [609, 166] width 13 height 10
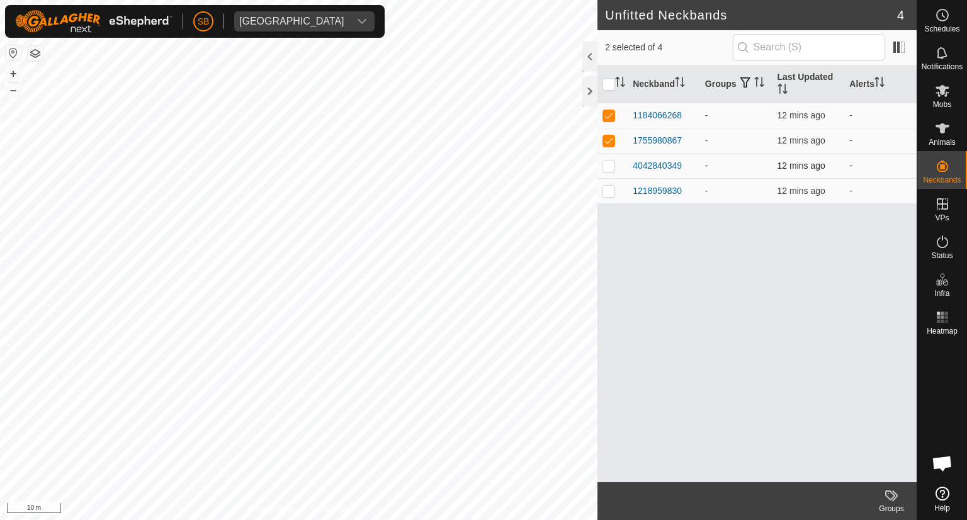
checkbox input "true"
click at [612, 187] on p-checkbox at bounding box center [609, 191] width 13 height 10
checkbox input "true"
click at [613, 191] on p-checkbox at bounding box center [609, 191] width 13 height 10
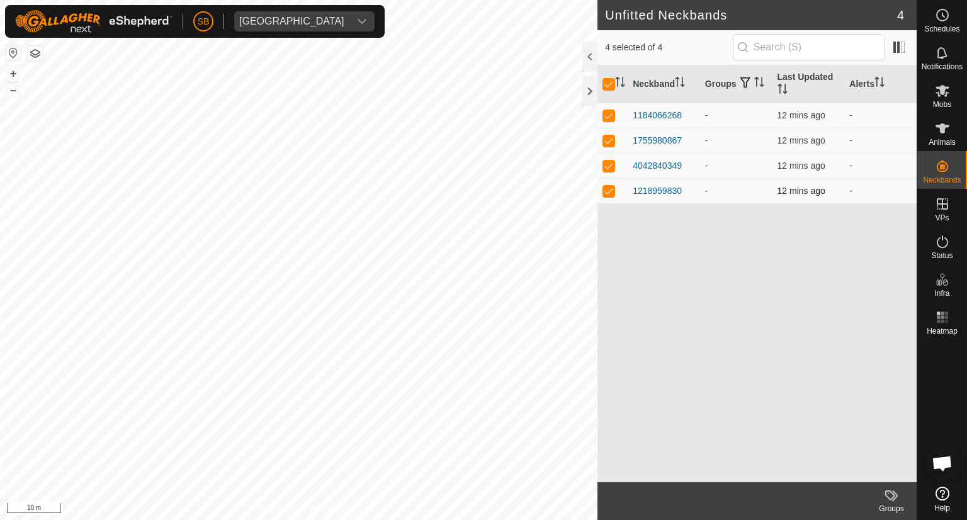
checkbox input "false"
click at [614, 158] on td at bounding box center [612, 165] width 30 height 25
checkbox input "false"
click at [611, 142] on p-checkbox at bounding box center [609, 140] width 13 height 10
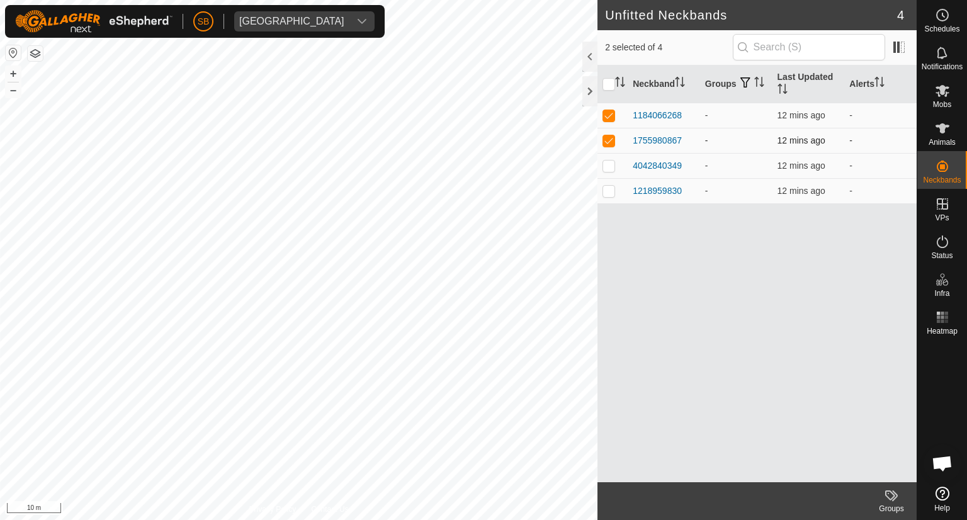
checkbox input "false"
click at [608, 117] on p-checkbox at bounding box center [609, 115] width 13 height 10
checkbox input "false"
click at [937, 132] on icon at bounding box center [942, 128] width 15 height 15
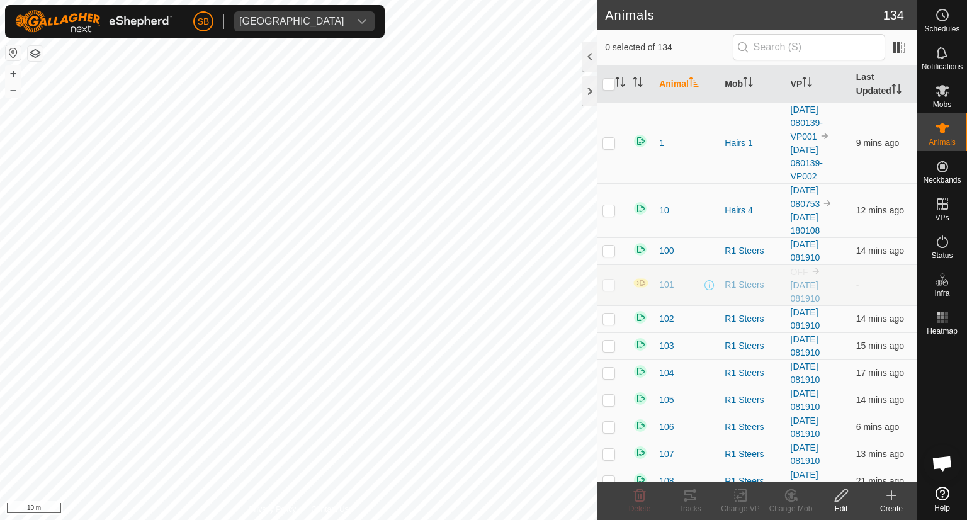
click at [608, 284] on p-checkbox at bounding box center [609, 285] width 13 height 10
checkbox input "true"
click at [842, 505] on div "Edit" at bounding box center [841, 508] width 50 height 11
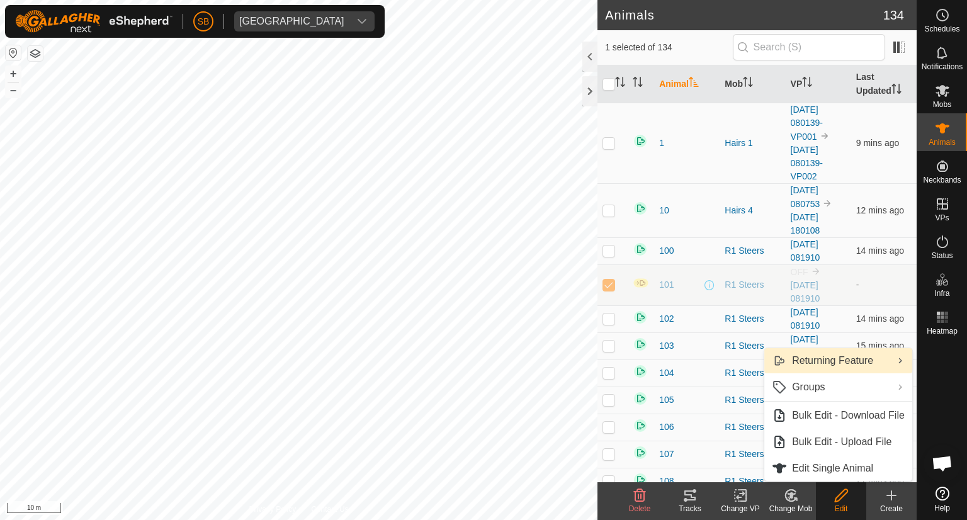
click at [888, 359] on link "Returning Feature" at bounding box center [838, 360] width 148 height 25
click at [856, 361] on link "Returning Feature" at bounding box center [838, 360] width 148 height 25
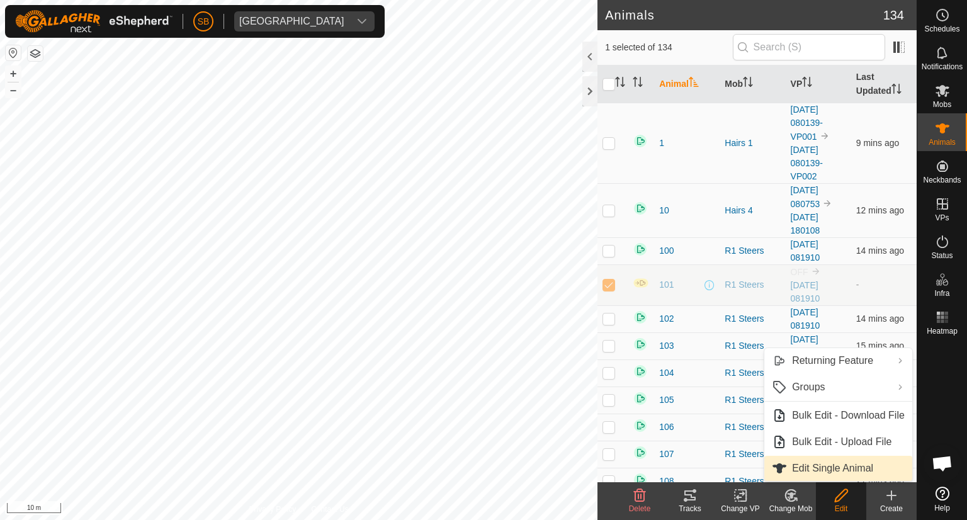
click at [826, 465] on link "Edit Single Animal" at bounding box center [838, 468] width 148 height 25
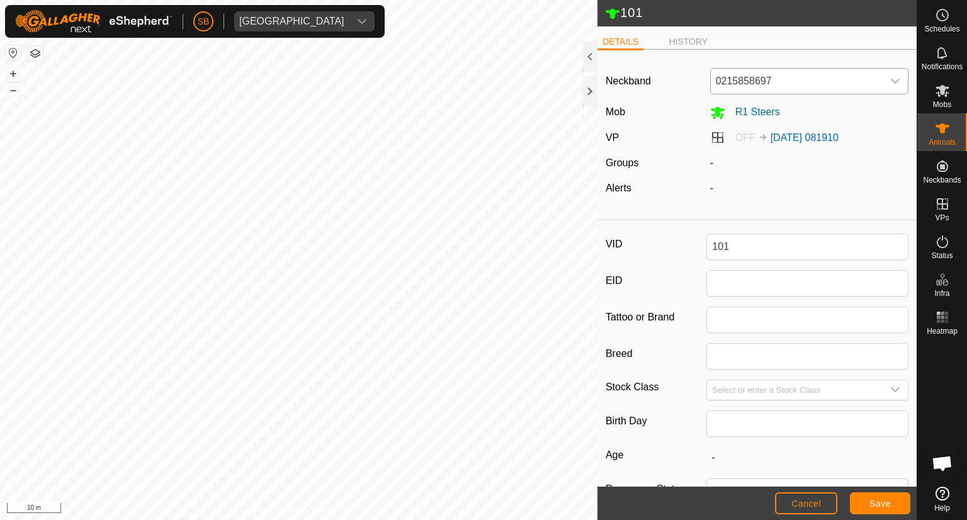
click at [890, 82] on icon "dropdown trigger" at bounding box center [895, 81] width 10 height 10
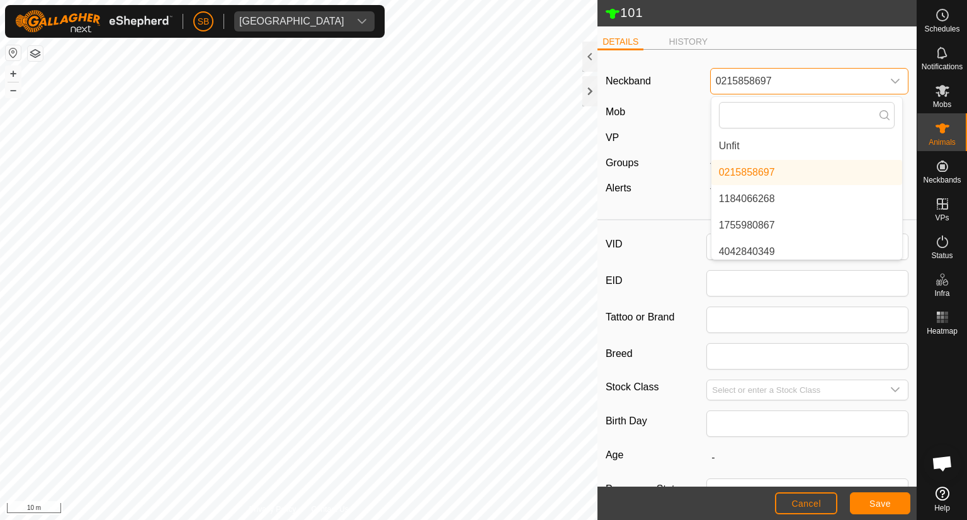
click at [863, 81] on span "0215858697" at bounding box center [797, 81] width 173 height 25
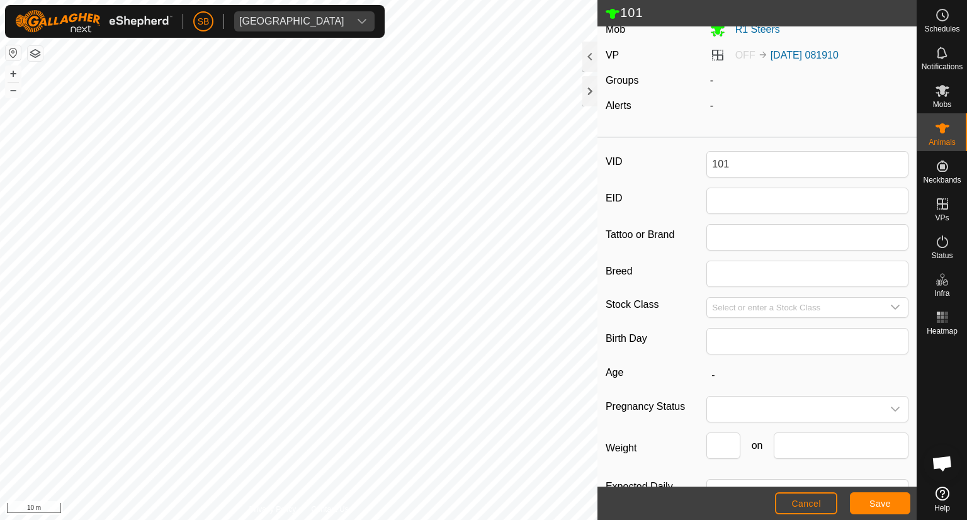
scroll to position [127, 0]
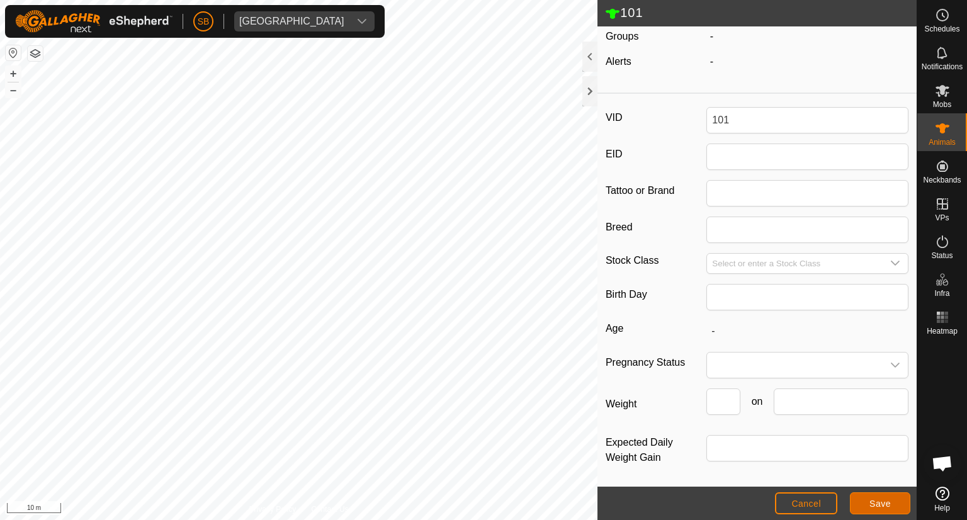
click at [879, 507] on span "Save" at bounding box center [879, 504] width 21 height 10
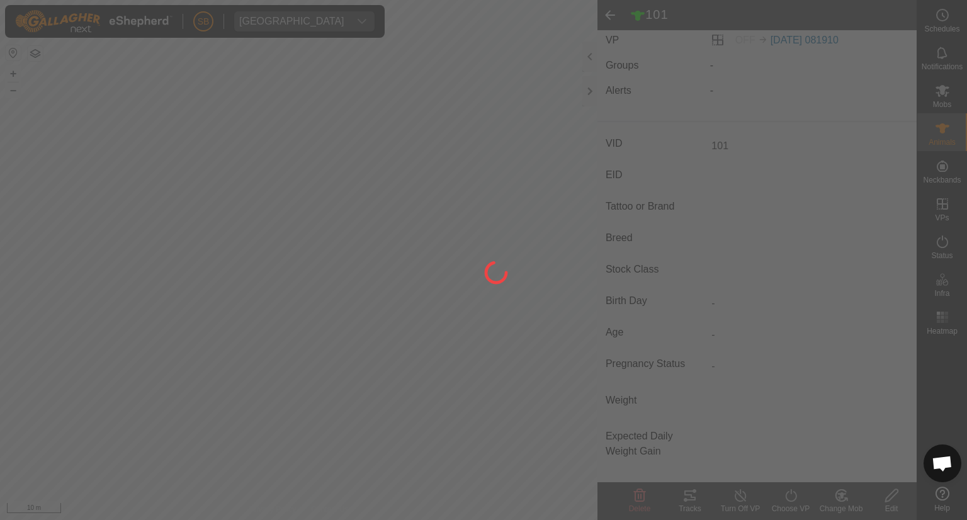
type input "-"
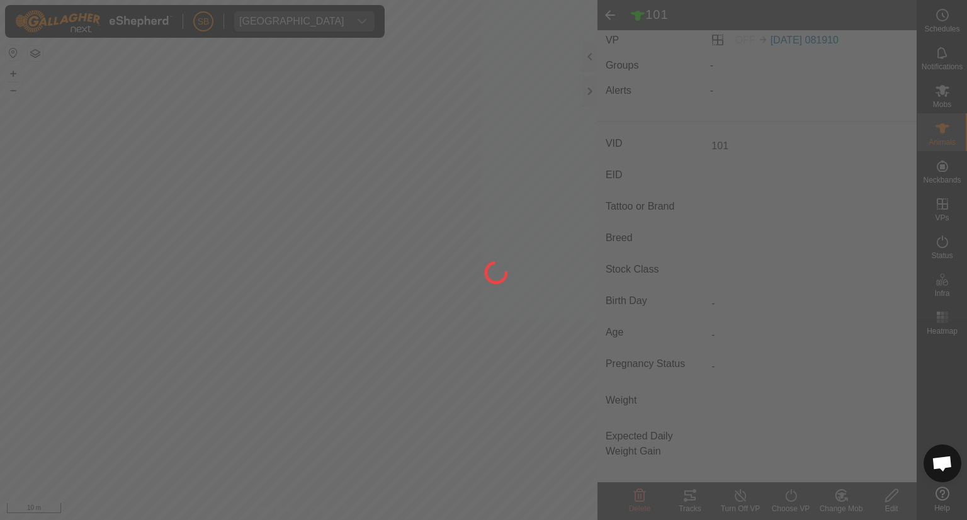
type input "-"
type input "0 kg"
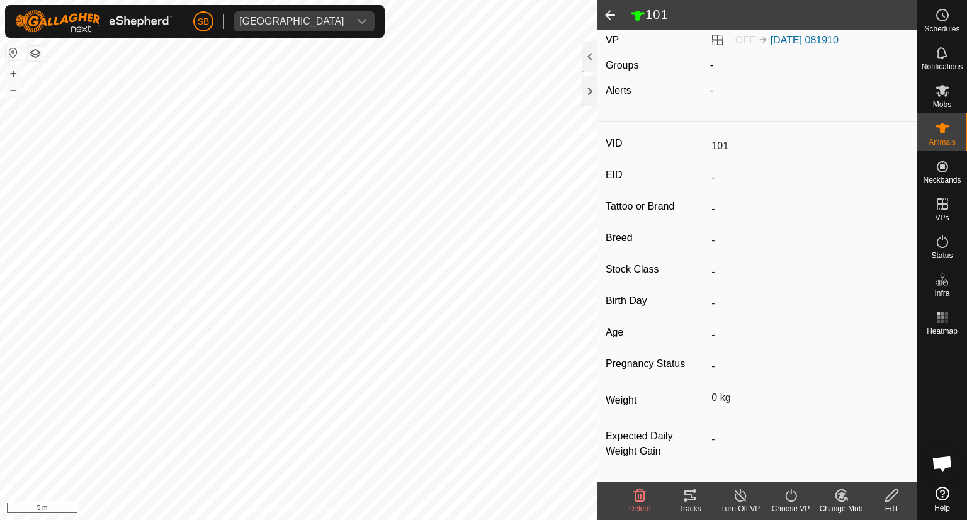
click at [612, 20] on span at bounding box center [609, 15] width 25 height 30
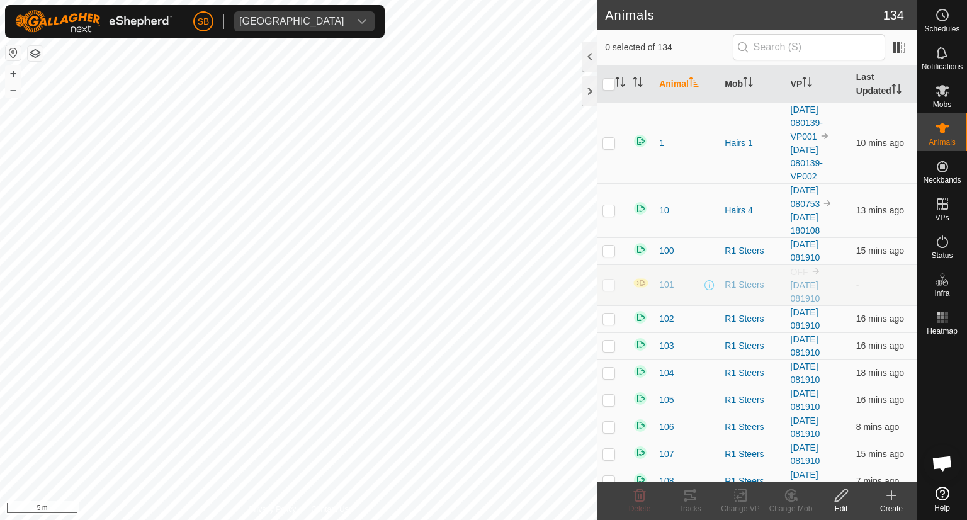
click at [605, 286] on p-checkbox at bounding box center [609, 285] width 13 height 10
click at [788, 492] on icon at bounding box center [791, 495] width 16 height 15
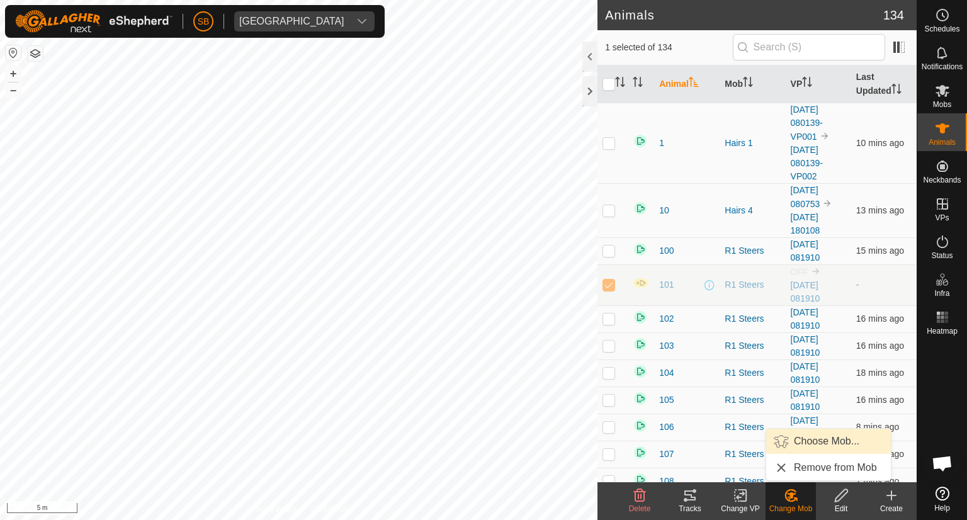
click at [815, 434] on link "Choose Mob..." at bounding box center [828, 441] width 125 height 25
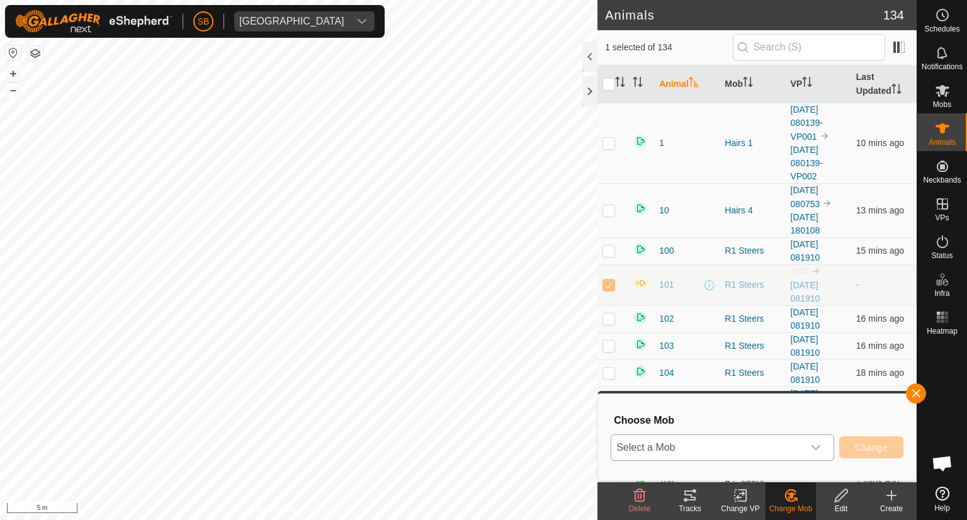
click at [827, 442] on div "dropdown trigger" at bounding box center [815, 447] width 25 height 25
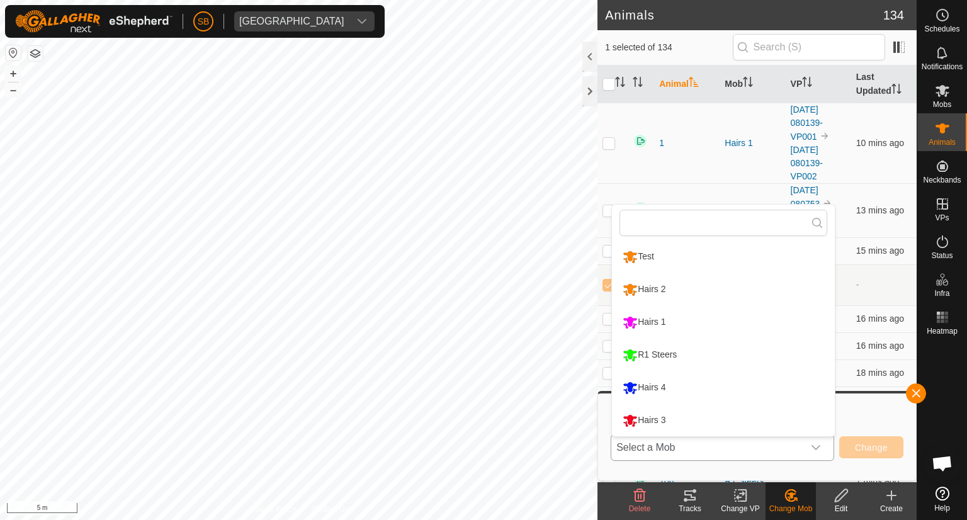
click at [661, 353] on li "R1 Steers" at bounding box center [723, 354] width 223 height 31
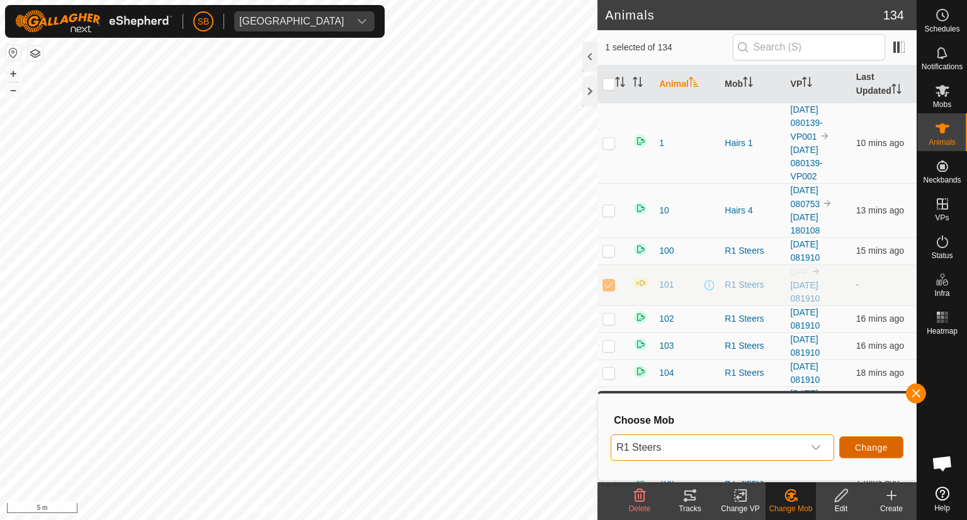
click at [876, 443] on span "Change" at bounding box center [871, 448] width 33 height 10
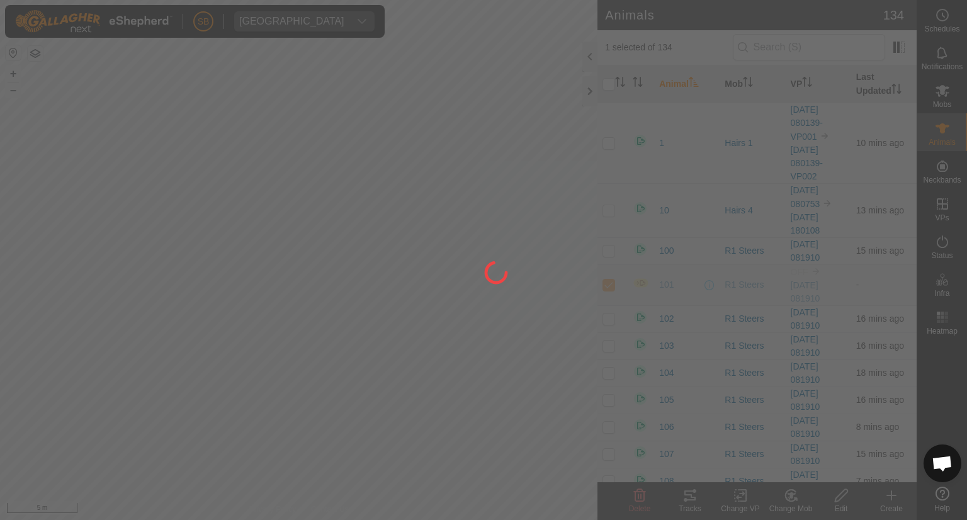
checkbox input "false"
